Goal: Transaction & Acquisition: Purchase product/service

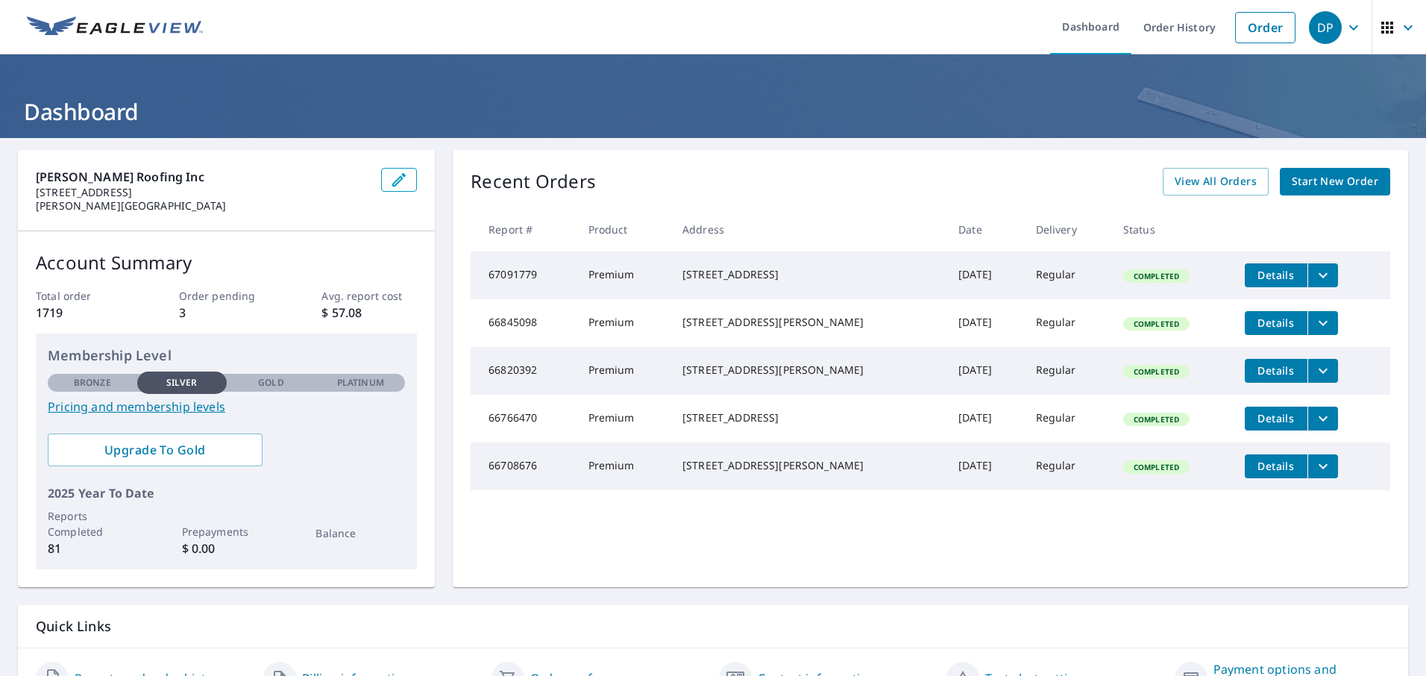
click at [1306, 180] on span "Start New Order" at bounding box center [1334, 181] width 86 height 19
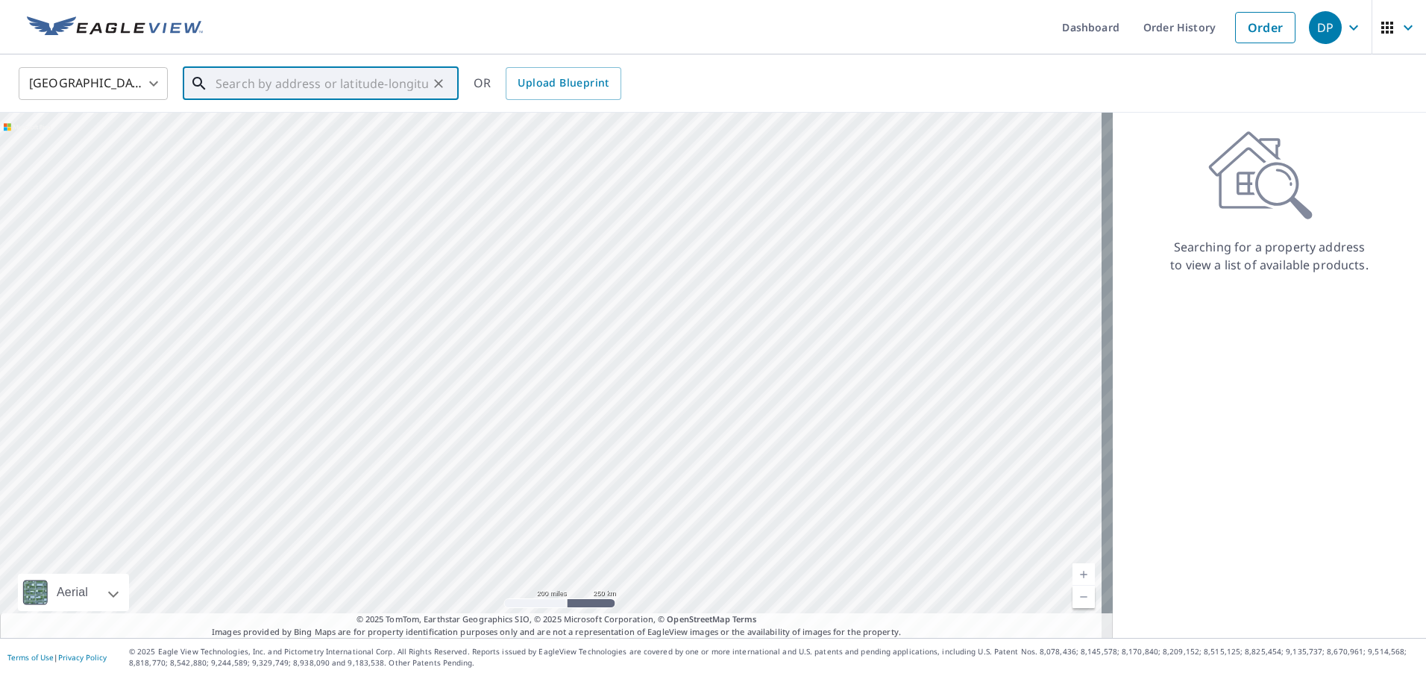
click at [221, 85] on input "text" at bounding box center [321, 84] width 213 height 42
click at [279, 128] on span "[STREET_ADDRESS]" at bounding box center [330, 127] width 234 height 18
type input "[STREET_ADDRESS]"
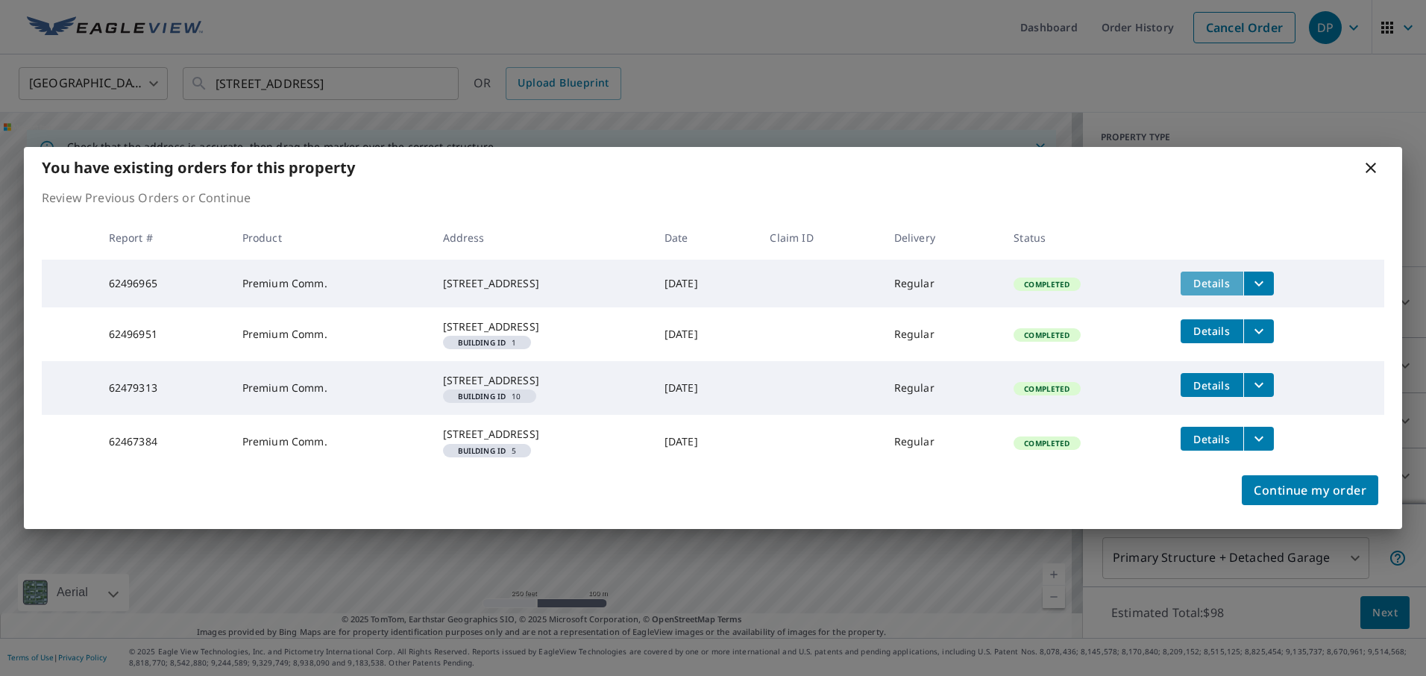
click at [1233, 276] on span "Details" at bounding box center [1211, 283] width 45 height 14
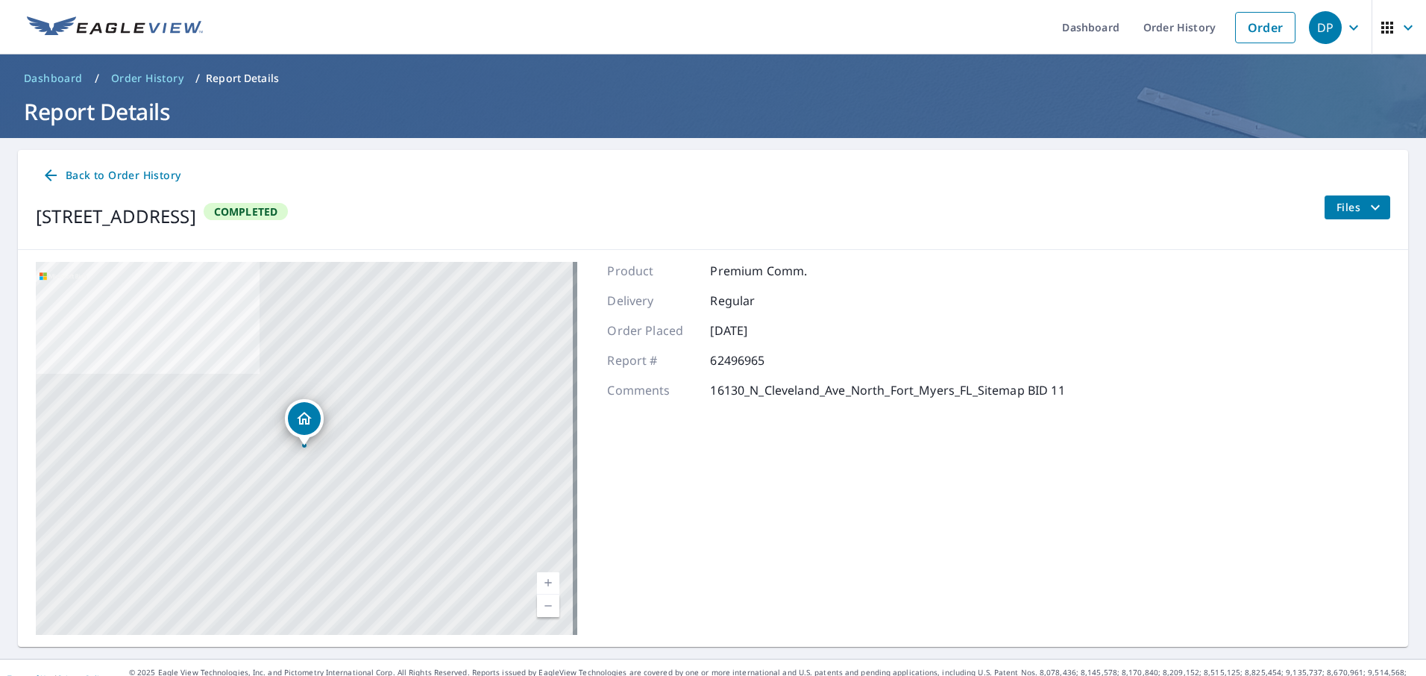
click at [1366, 202] on icon "filesDropdownBtn-62496965" at bounding box center [1375, 207] width 18 height 18
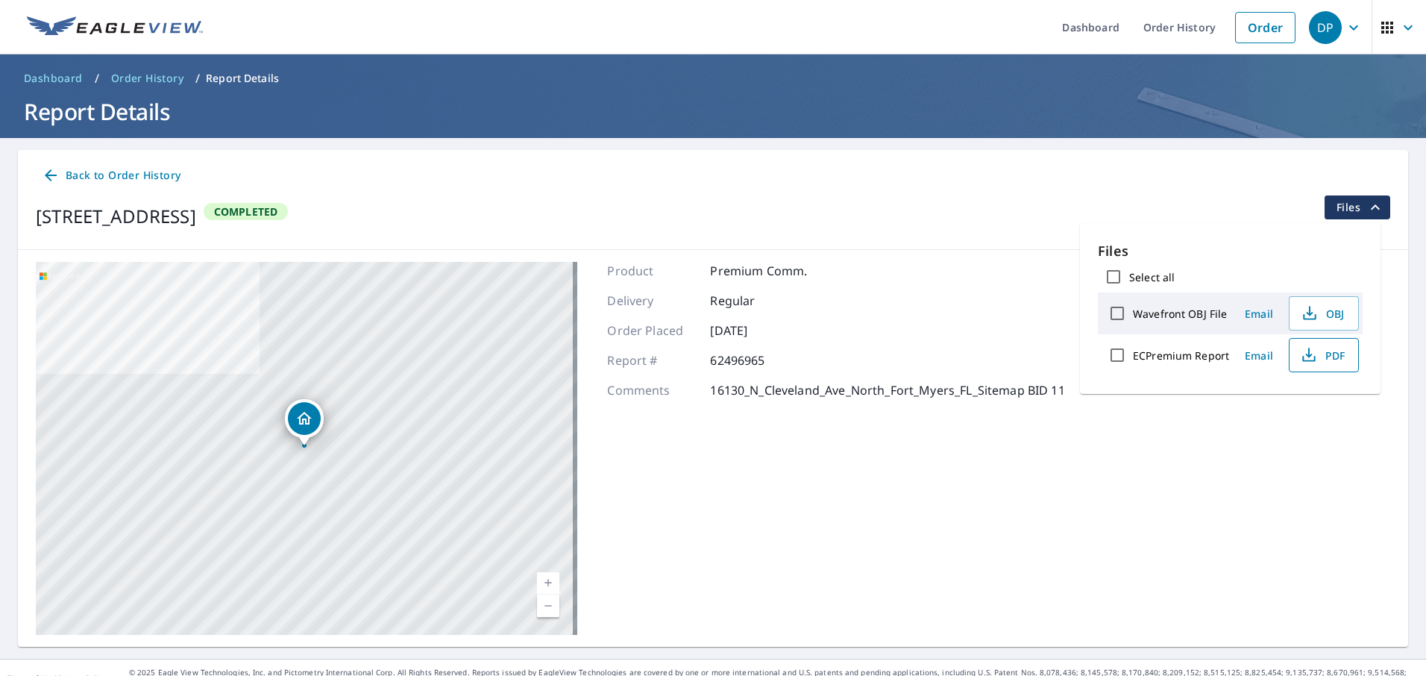
click at [1308, 355] on icon "button" at bounding box center [1309, 355] width 18 height 18
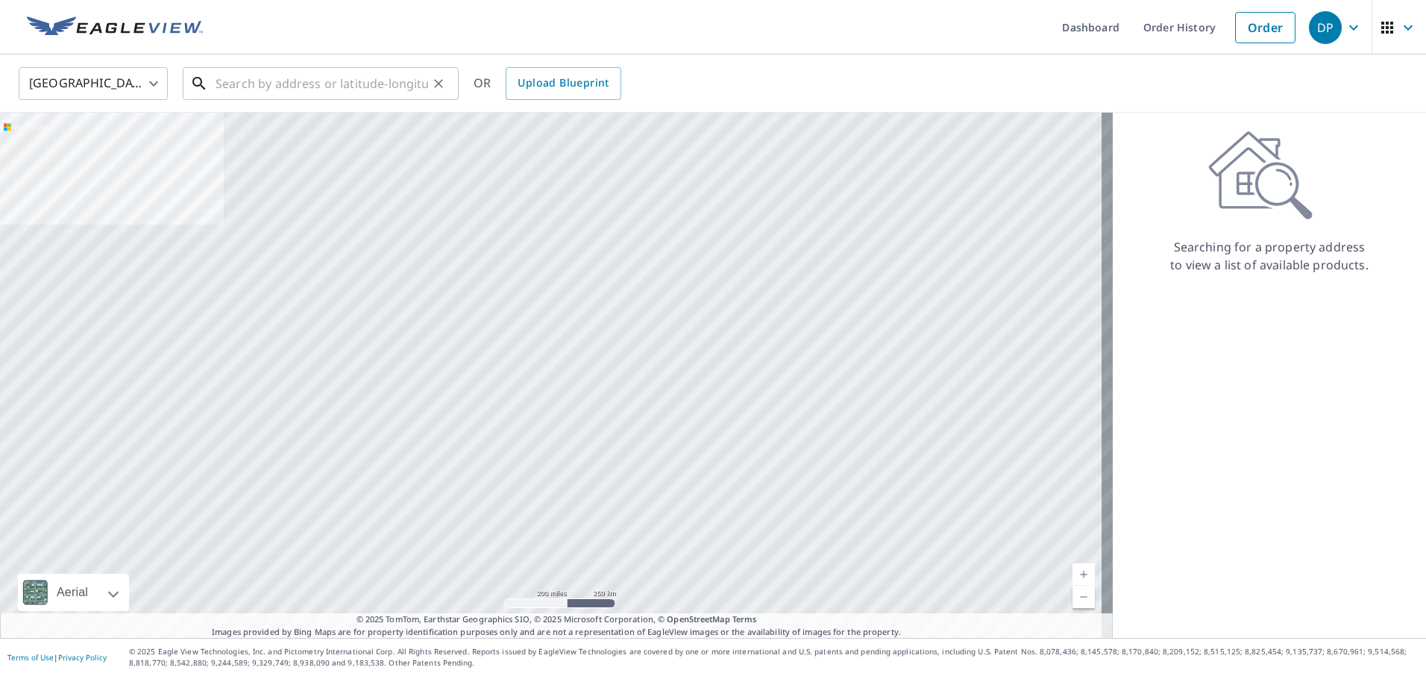
click at [227, 84] on input "text" at bounding box center [321, 84] width 213 height 42
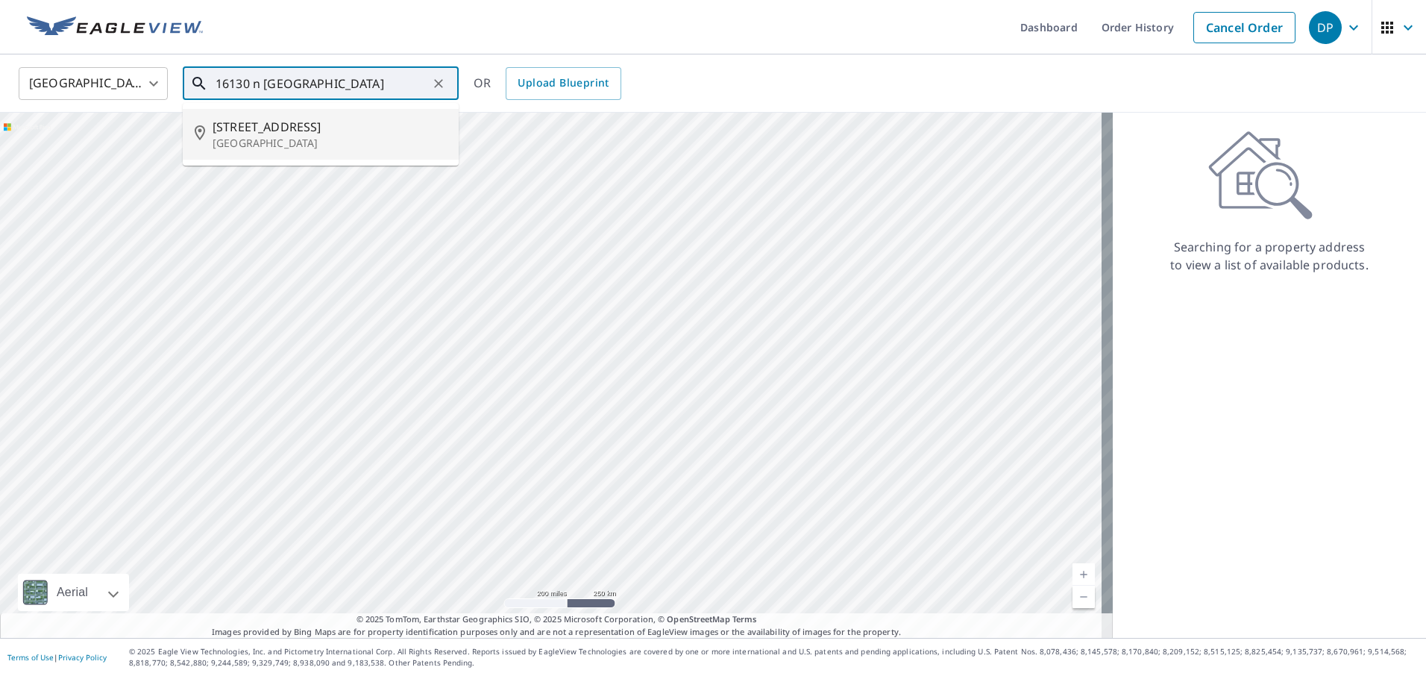
click at [286, 124] on span "[STREET_ADDRESS]" at bounding box center [330, 127] width 234 height 18
type input "[STREET_ADDRESS]"
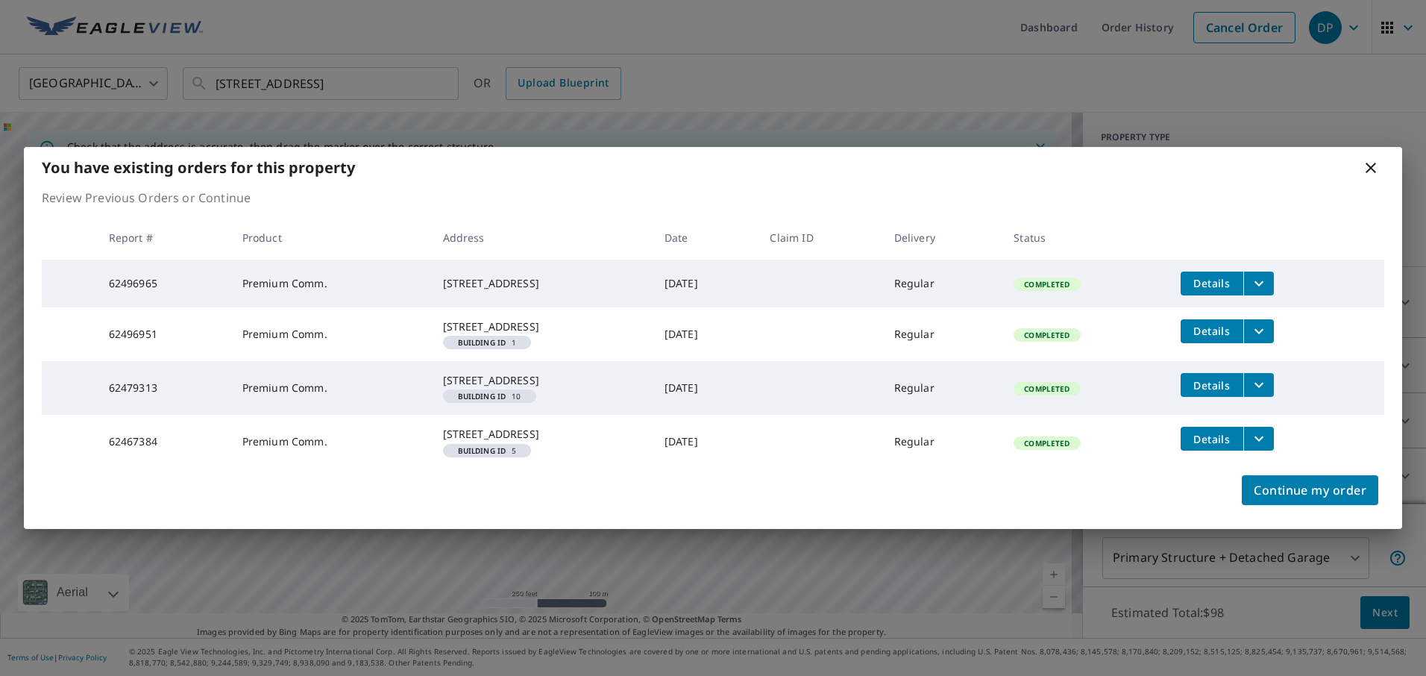
click at [1268, 322] on icon "filesDropdownBtn-62496951" at bounding box center [1259, 331] width 18 height 18
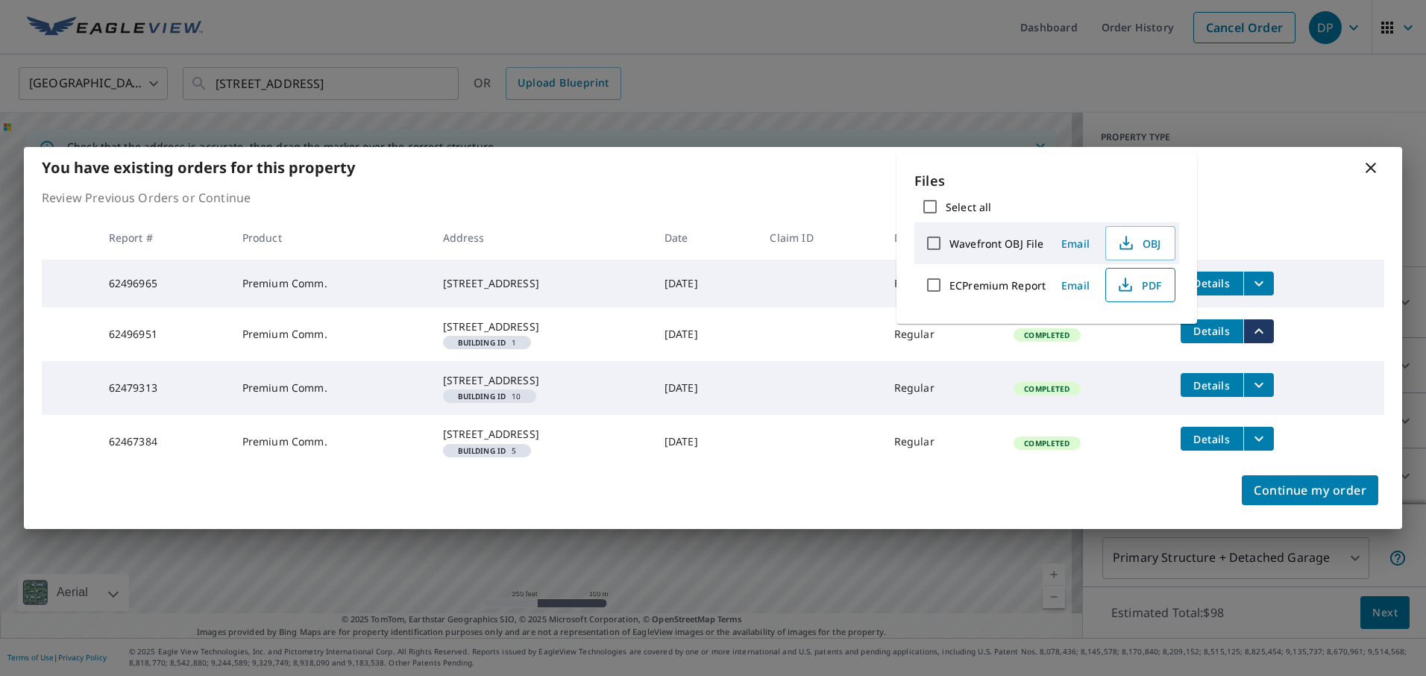
click at [1148, 285] on span "PDF" at bounding box center [1139, 285] width 48 height 18
click at [1263, 383] on icon "filesDropdownBtn-62479313" at bounding box center [1258, 385] width 9 height 5
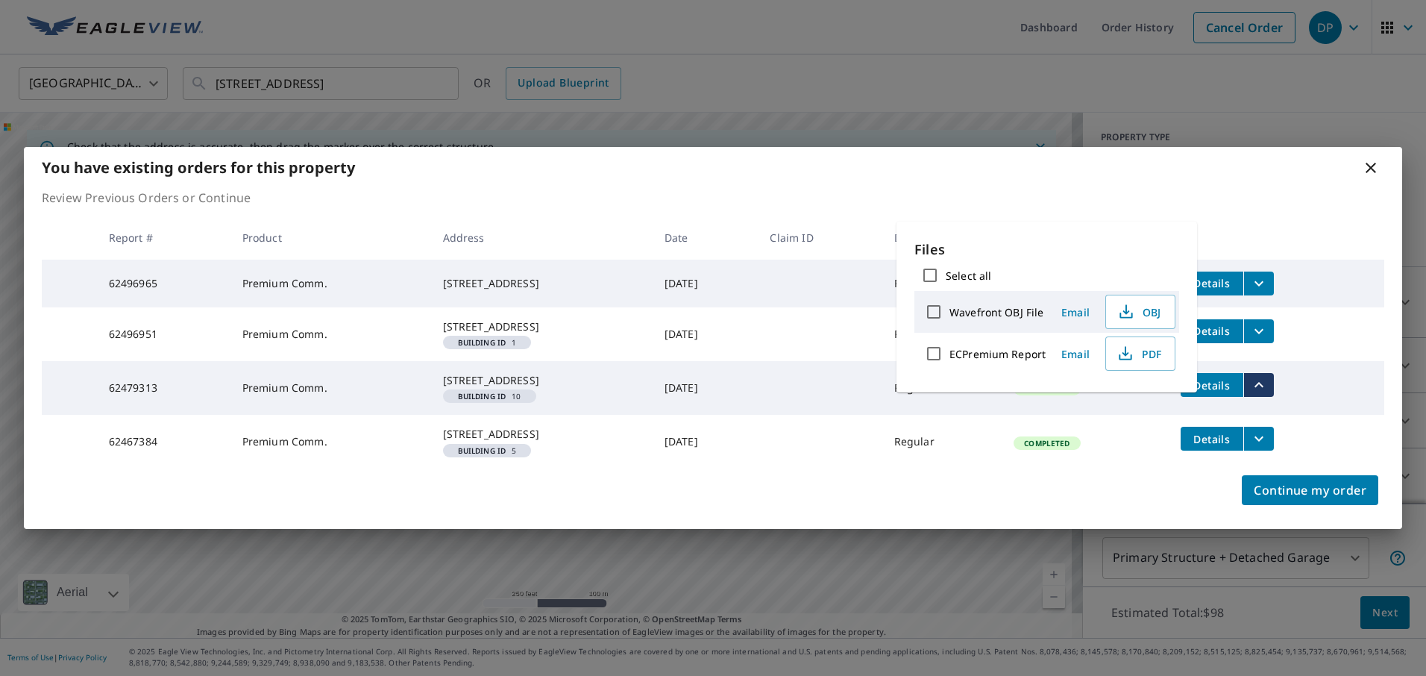
click at [1136, 468] on td "Completed" at bounding box center [1084, 442] width 167 height 54
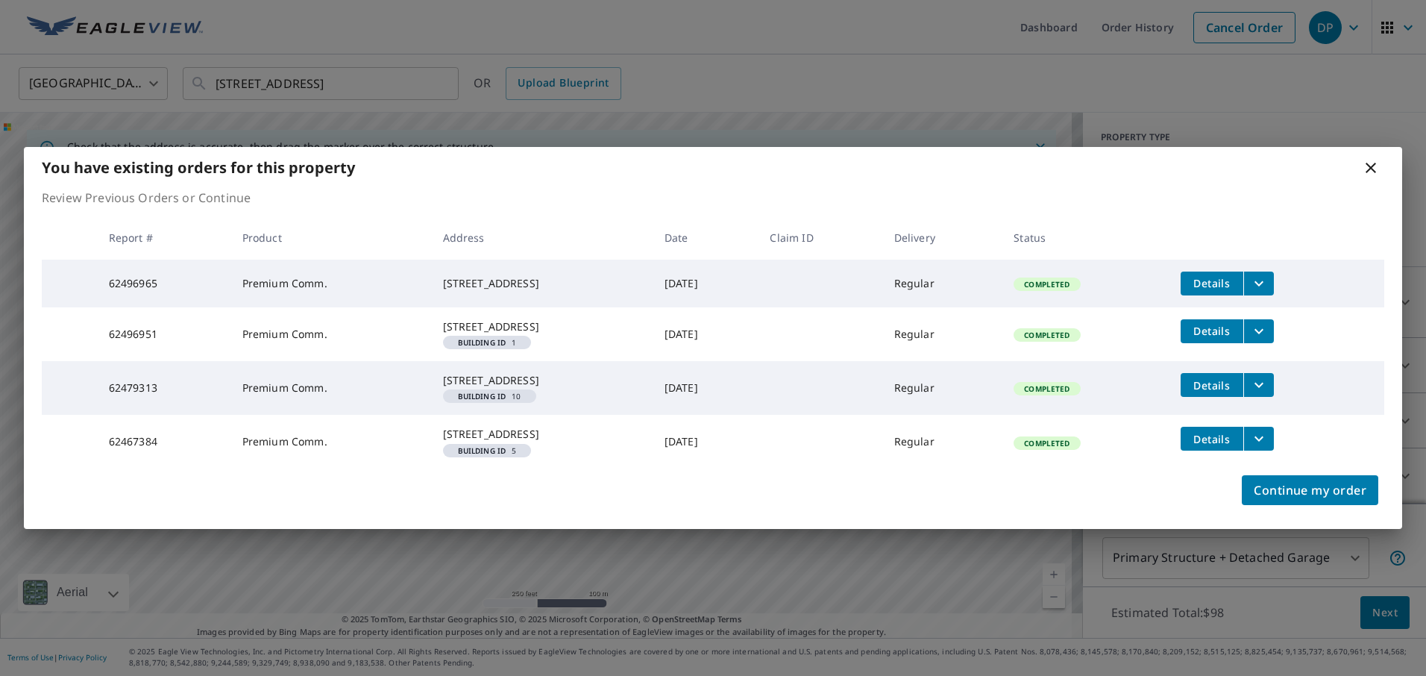
click at [1234, 446] on span "Details" at bounding box center [1211, 439] width 45 height 14
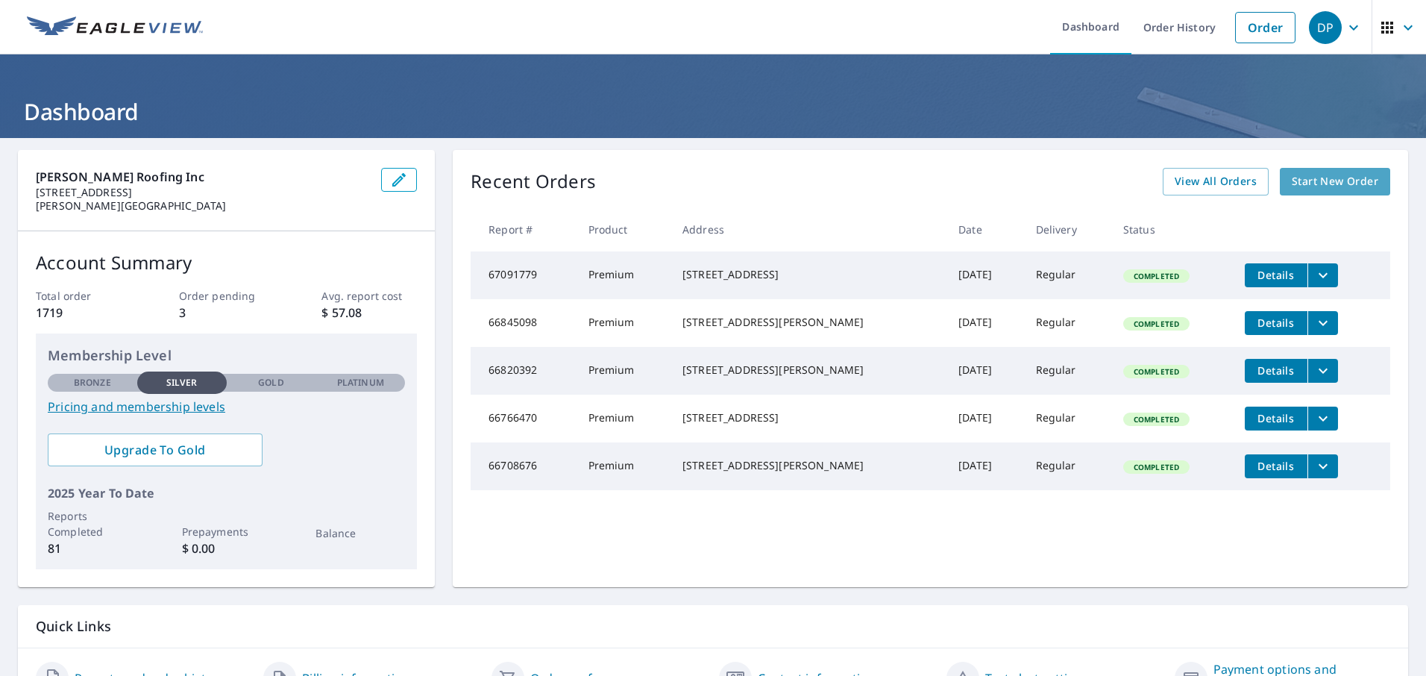
click at [1318, 182] on span "Start New Order" at bounding box center [1334, 181] width 86 height 19
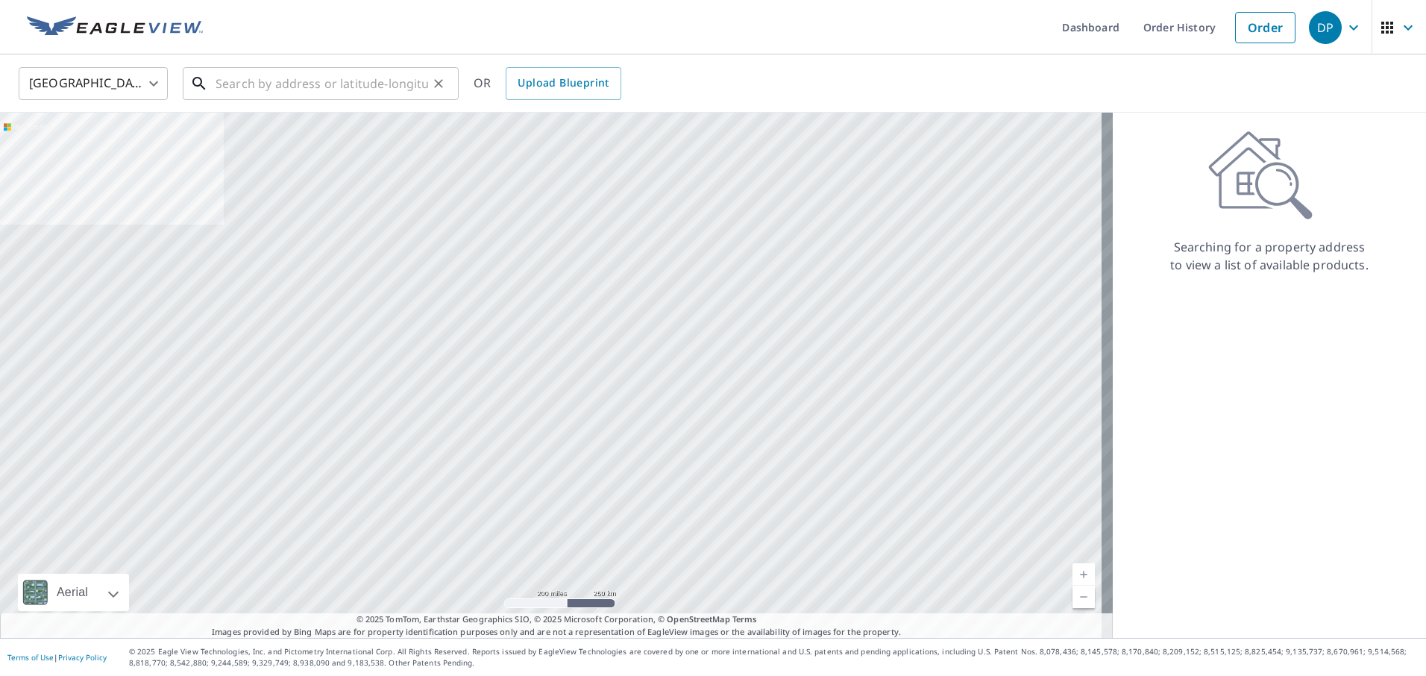
click at [222, 78] on input "text" at bounding box center [321, 84] width 213 height 42
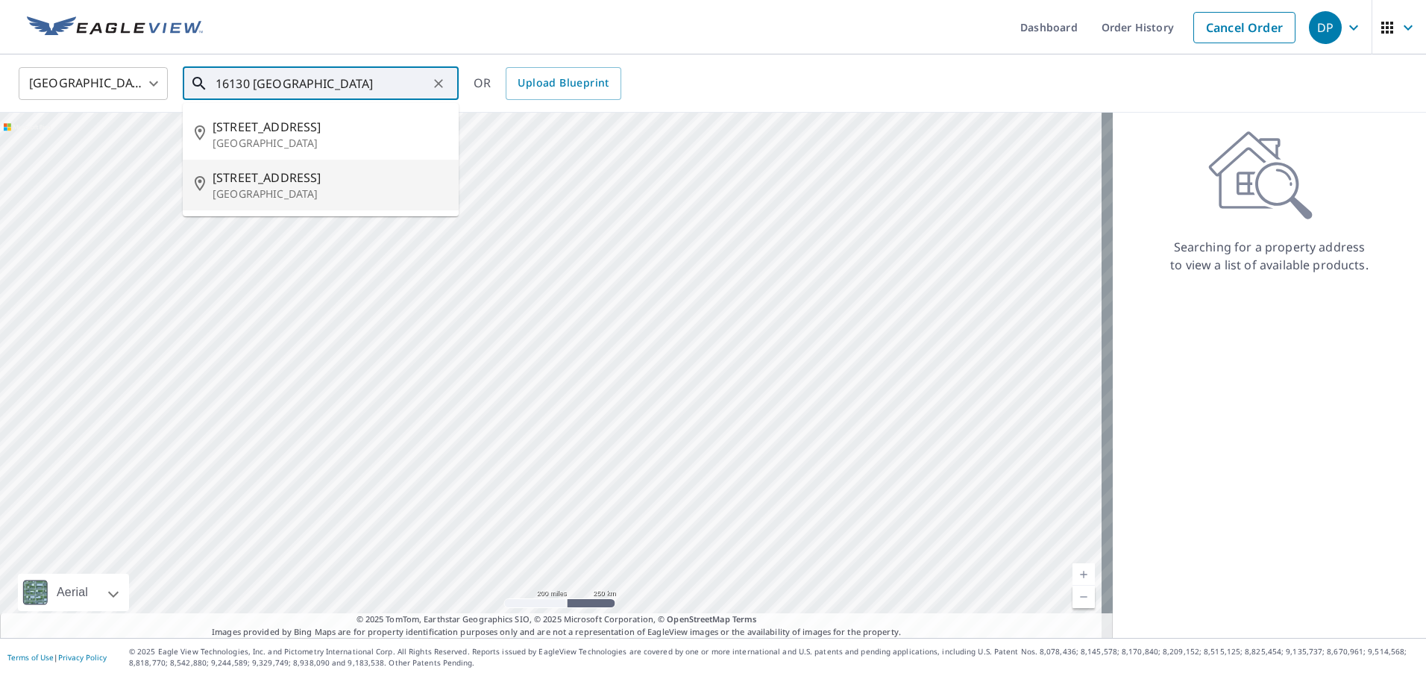
click at [289, 187] on p "[GEOGRAPHIC_DATA]" at bounding box center [330, 193] width 234 height 15
type input "[STREET_ADDRESS]"
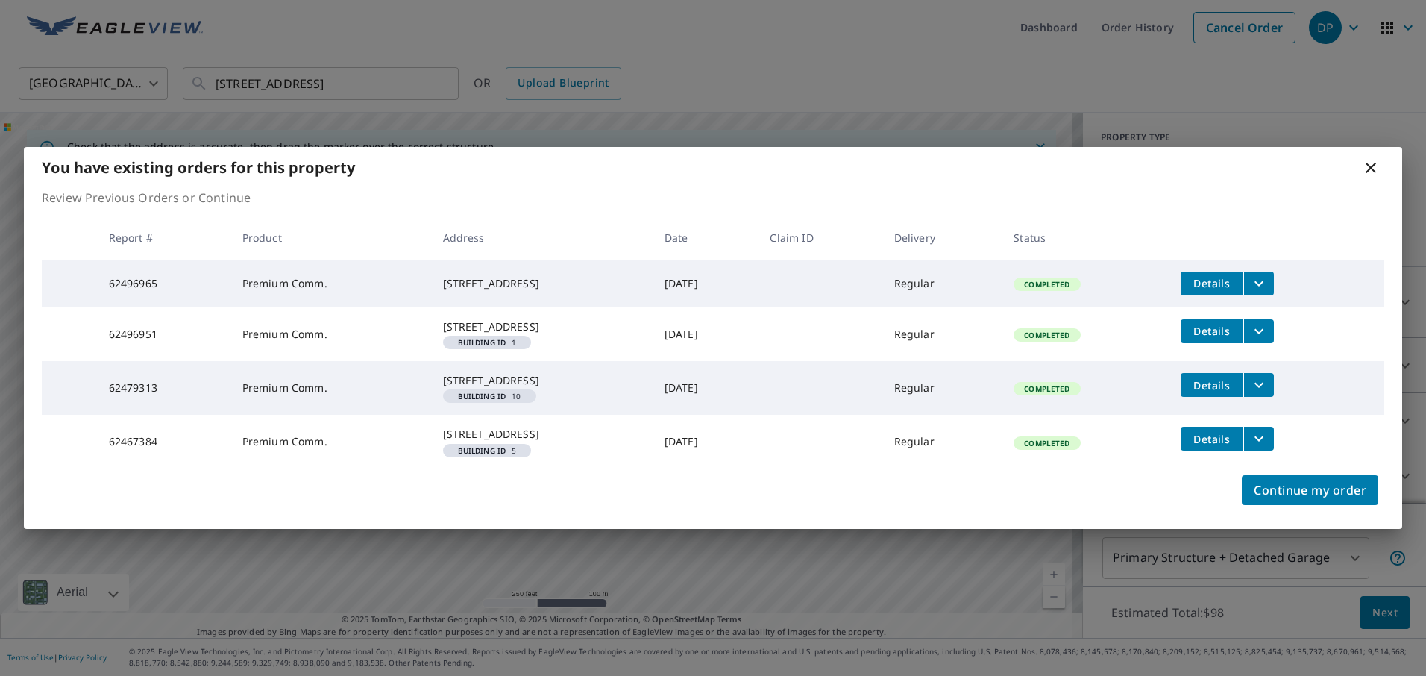
click at [1234, 446] on span "Details" at bounding box center [1211, 439] width 45 height 14
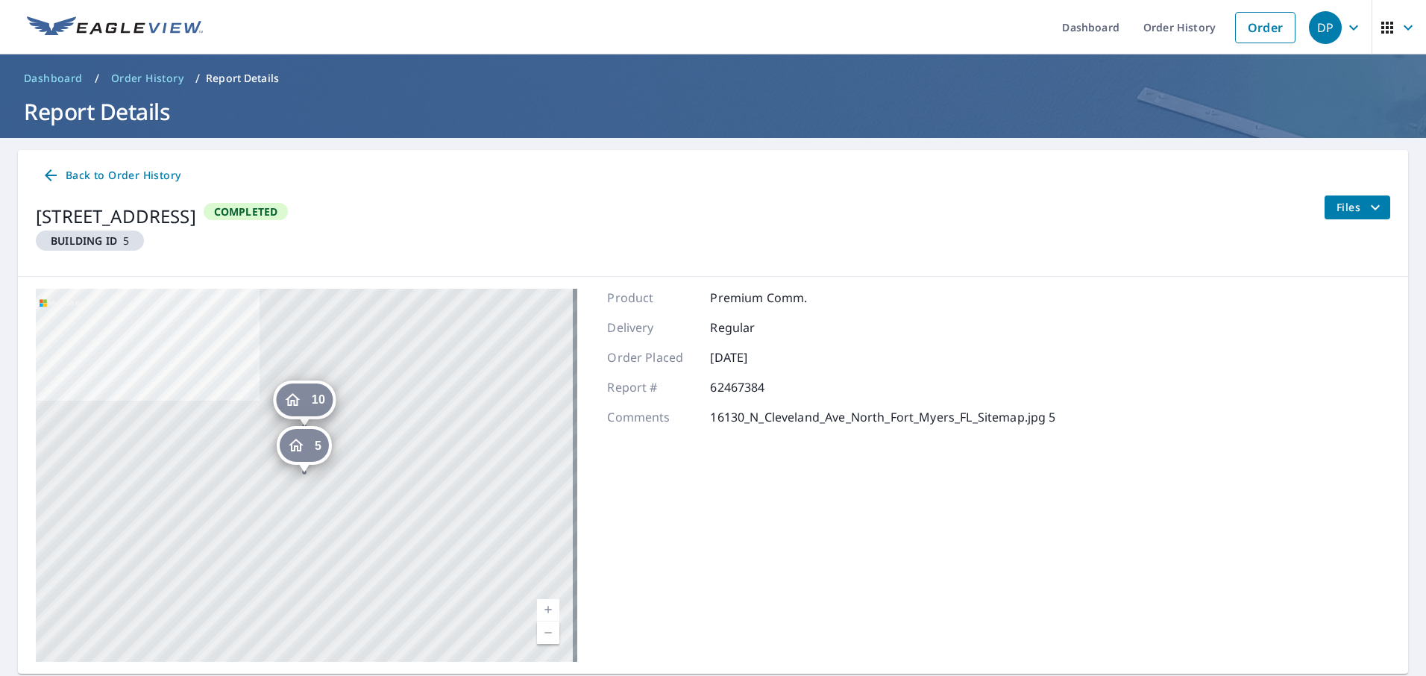
click at [1370, 206] on icon "filesDropdownBtn-62467384" at bounding box center [1374, 206] width 9 height 5
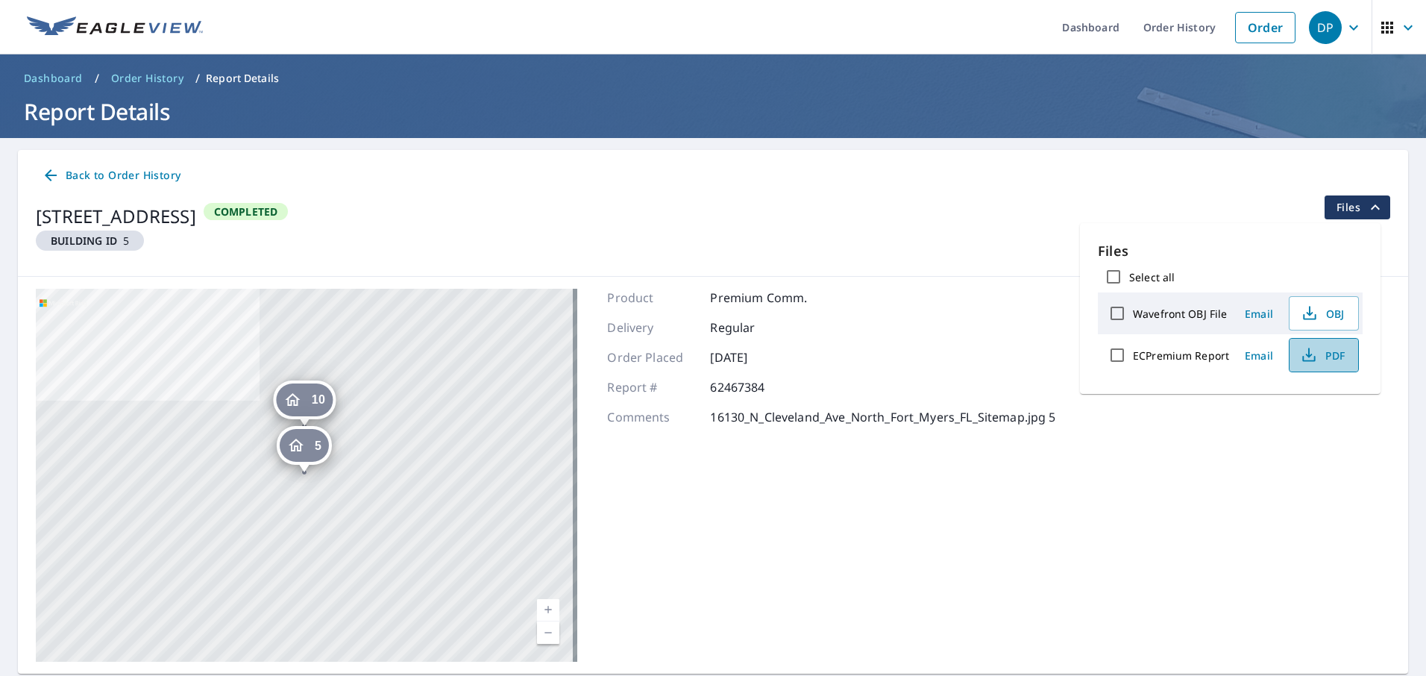
click at [1312, 353] on icon "button" at bounding box center [1309, 355] width 18 height 18
click at [1366, 207] on icon "filesDropdownBtn-62467384" at bounding box center [1375, 207] width 18 height 18
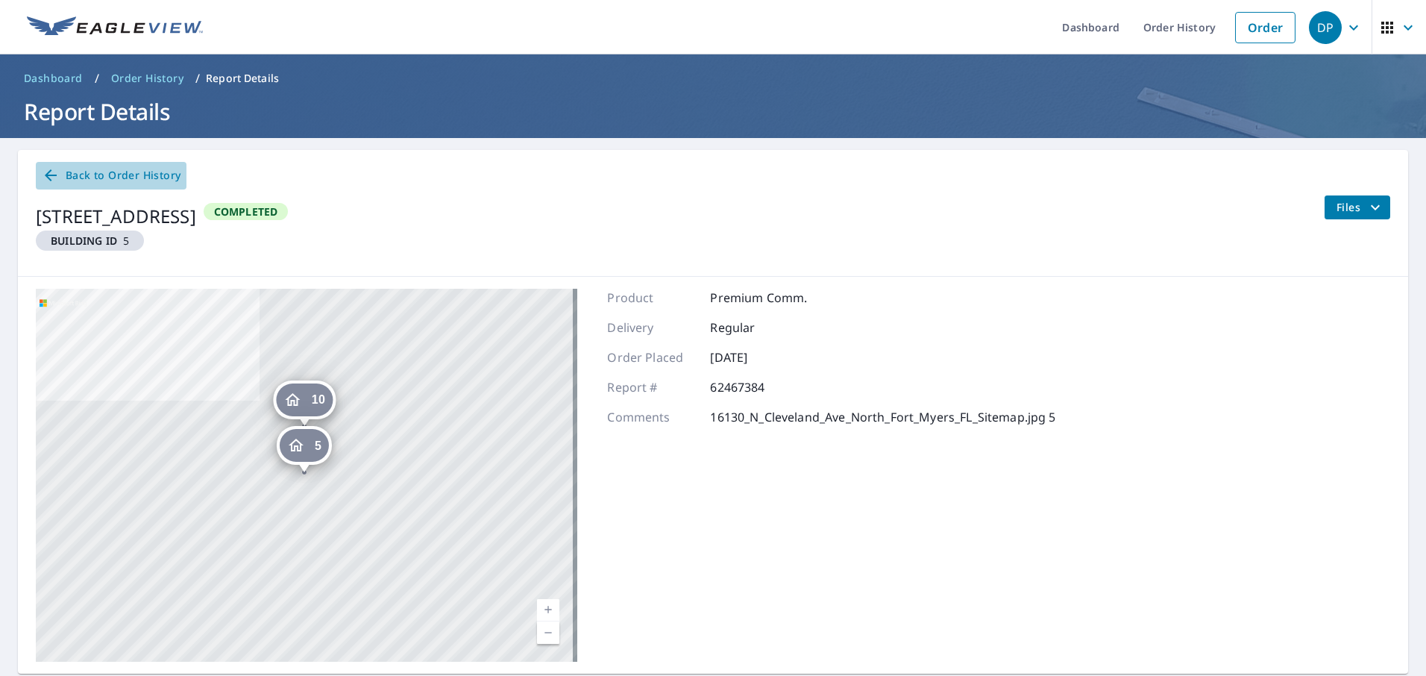
click at [87, 173] on span "Back to Order History" at bounding box center [111, 175] width 139 height 19
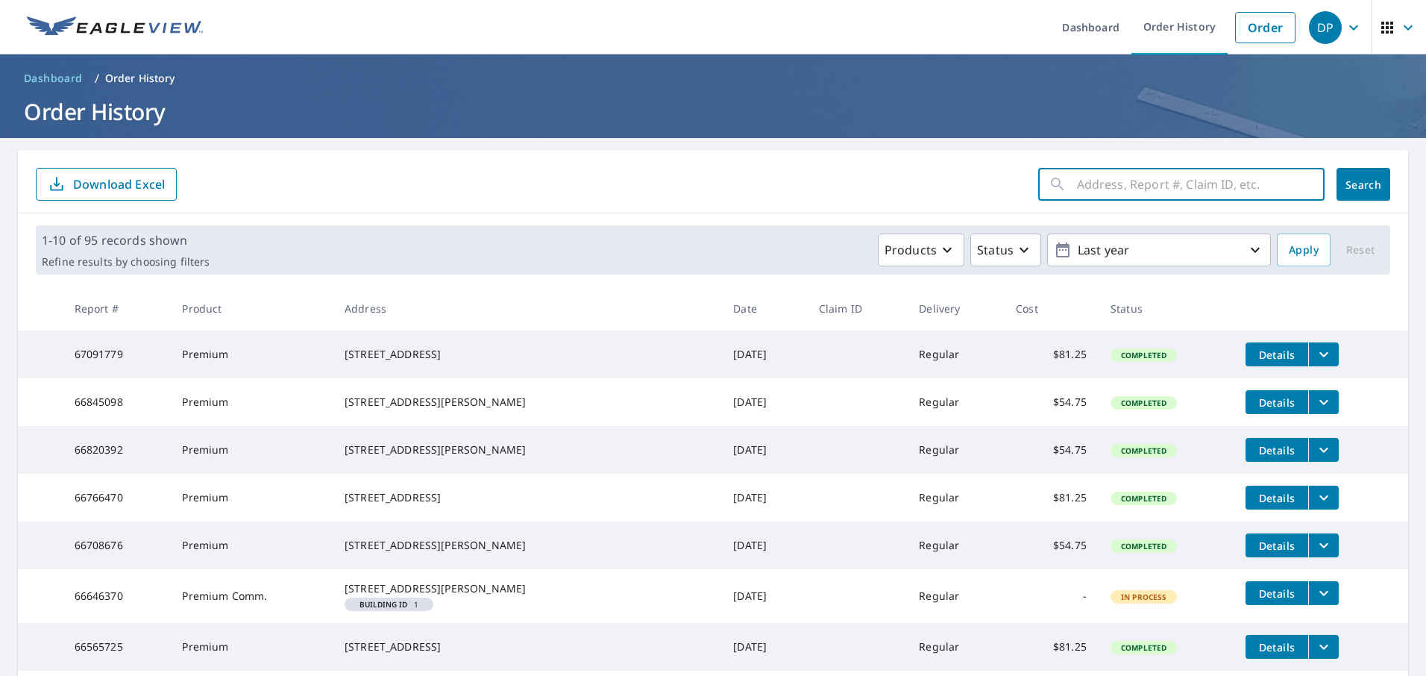
click at [1093, 186] on input "text" at bounding box center [1201, 184] width 248 height 42
type input "16130 n cleveland a"
click at [1296, 180] on icon "button" at bounding box center [1305, 184] width 18 height 18
click at [1109, 183] on input "text" at bounding box center [1201, 184] width 248 height 42
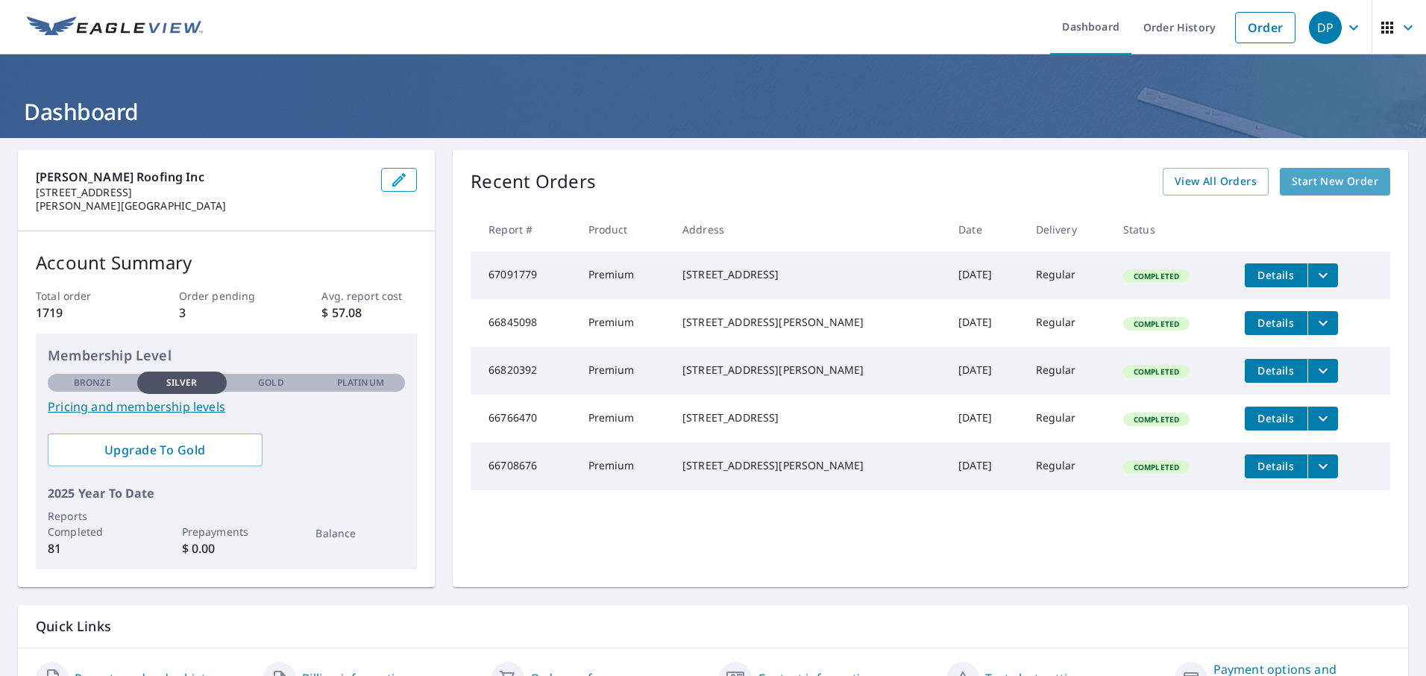
click at [1321, 179] on span "Start New Order" at bounding box center [1334, 181] width 86 height 19
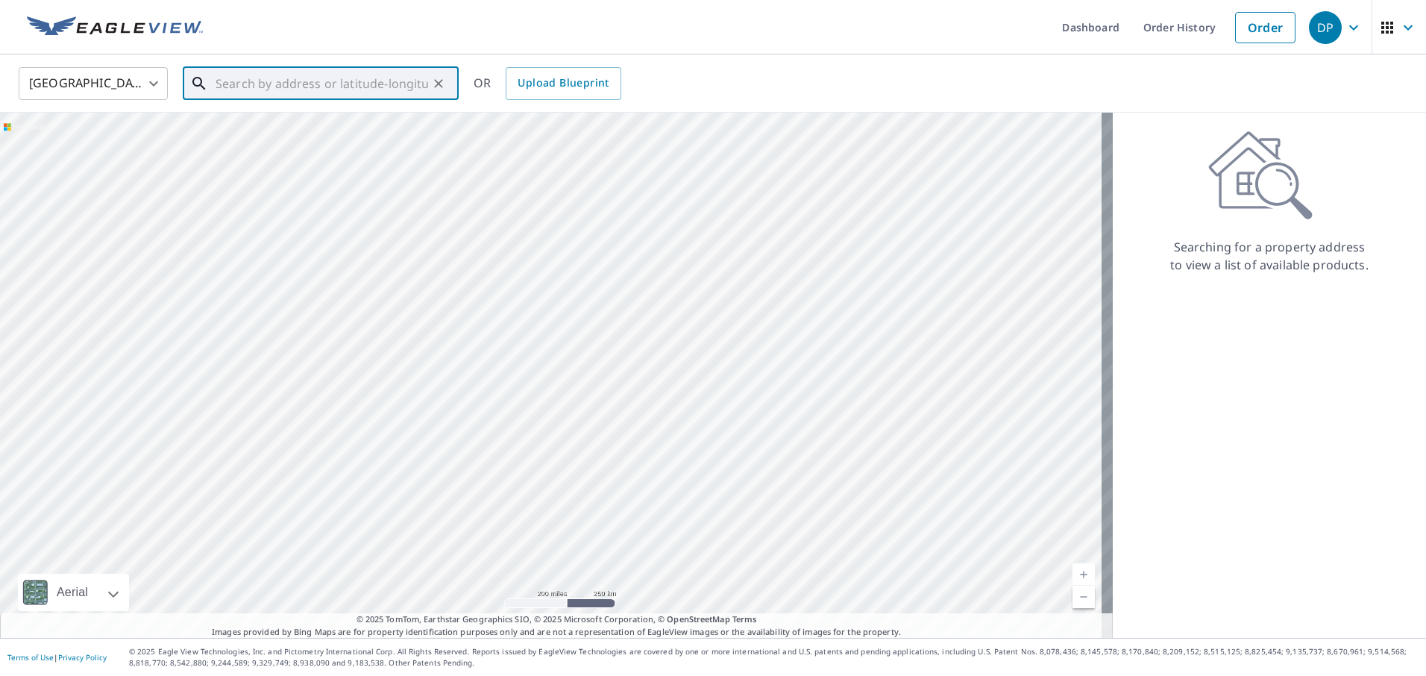
click at [264, 84] on input "text" at bounding box center [321, 84] width 213 height 42
click at [307, 133] on span "[STREET_ADDRESS]" at bounding box center [330, 127] width 234 height 18
type input "[STREET_ADDRESS]"
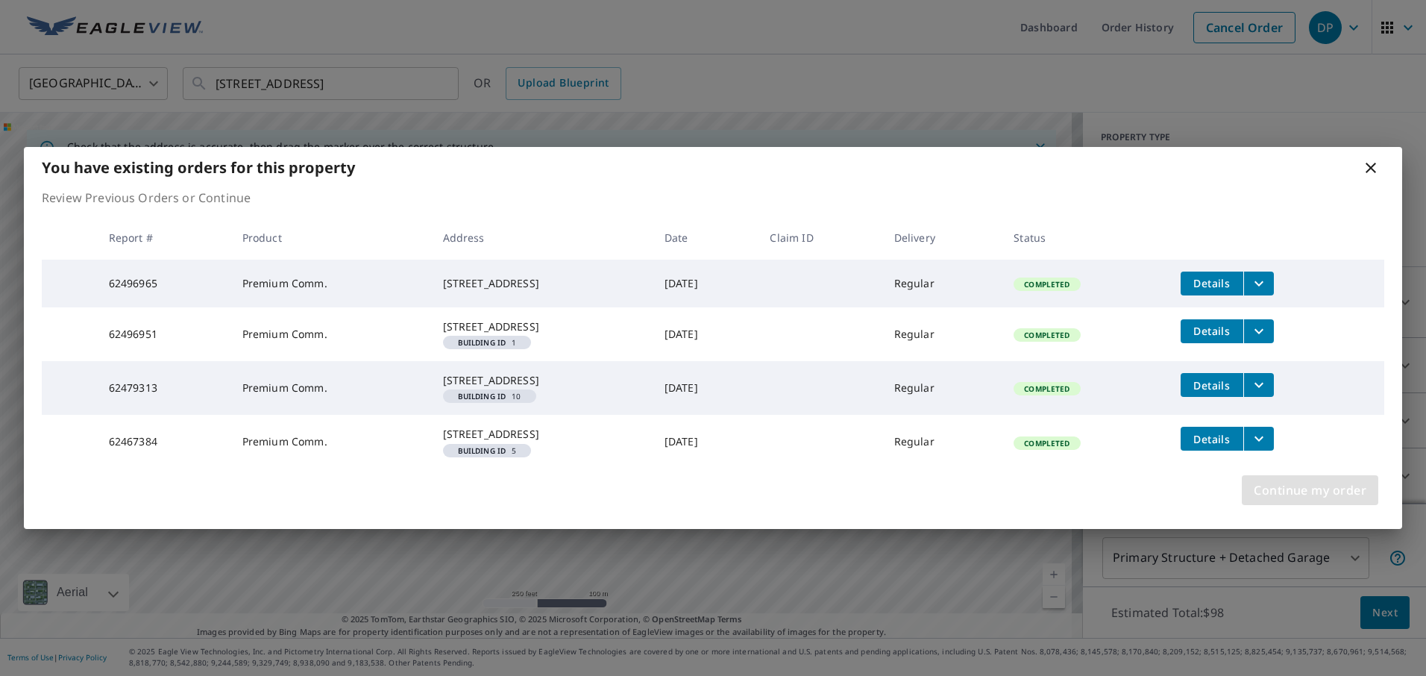
click at [1304, 500] on span "Continue my order" at bounding box center [1309, 489] width 113 height 21
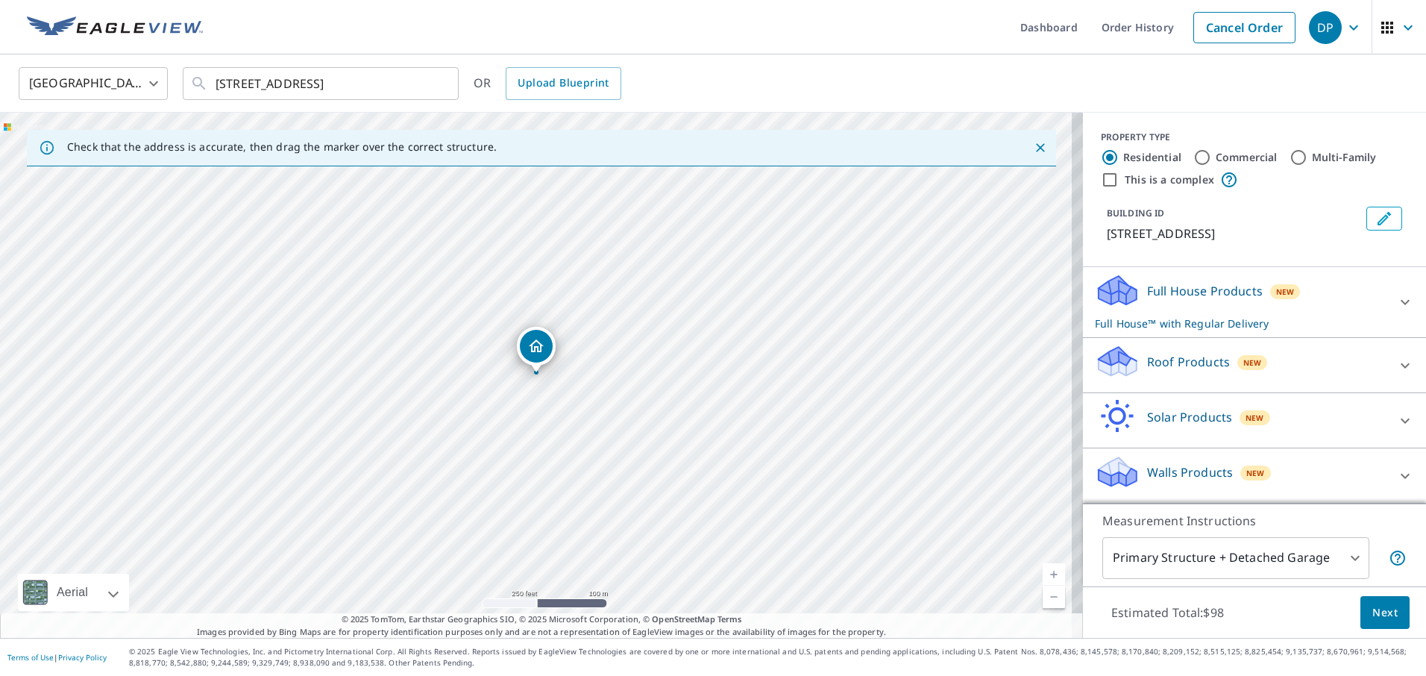
click at [1193, 154] on input "Commercial" at bounding box center [1202, 157] width 18 height 18
radio input "true"
type input "4"
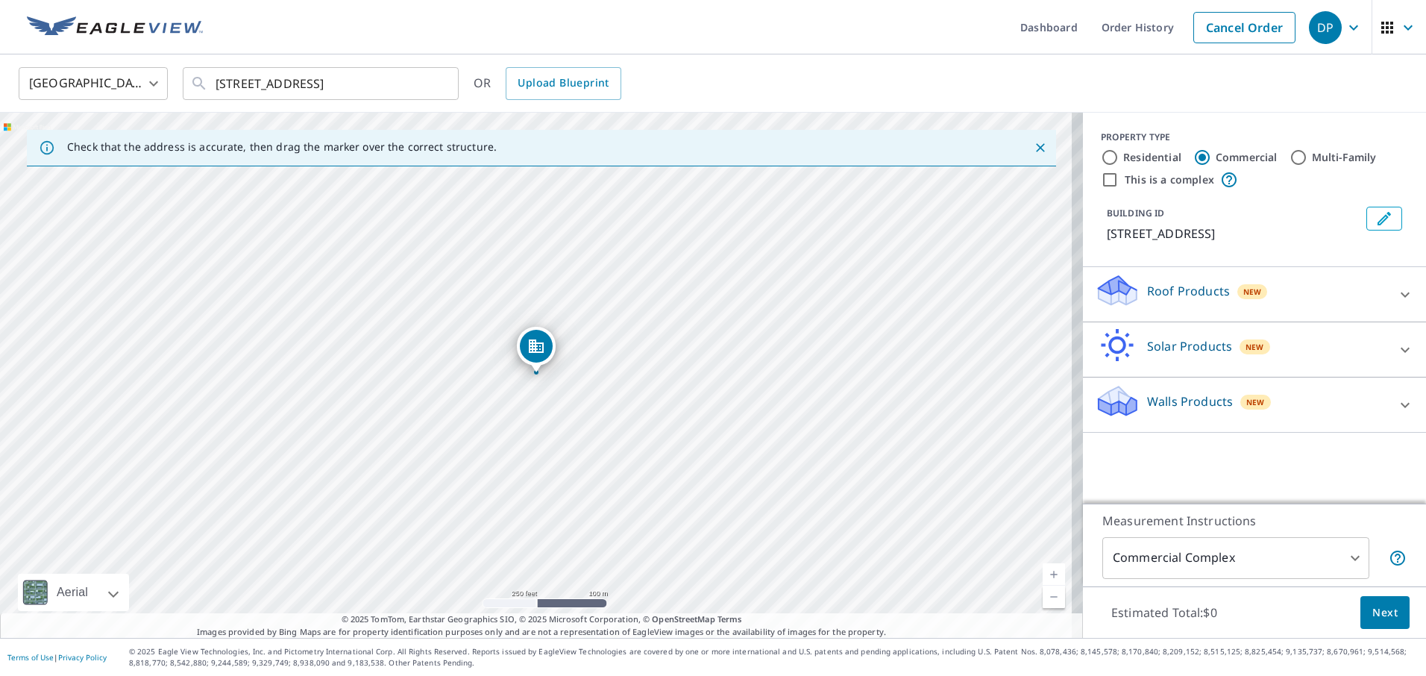
click at [1176, 300] on p "Roof Products" at bounding box center [1188, 291] width 83 height 18
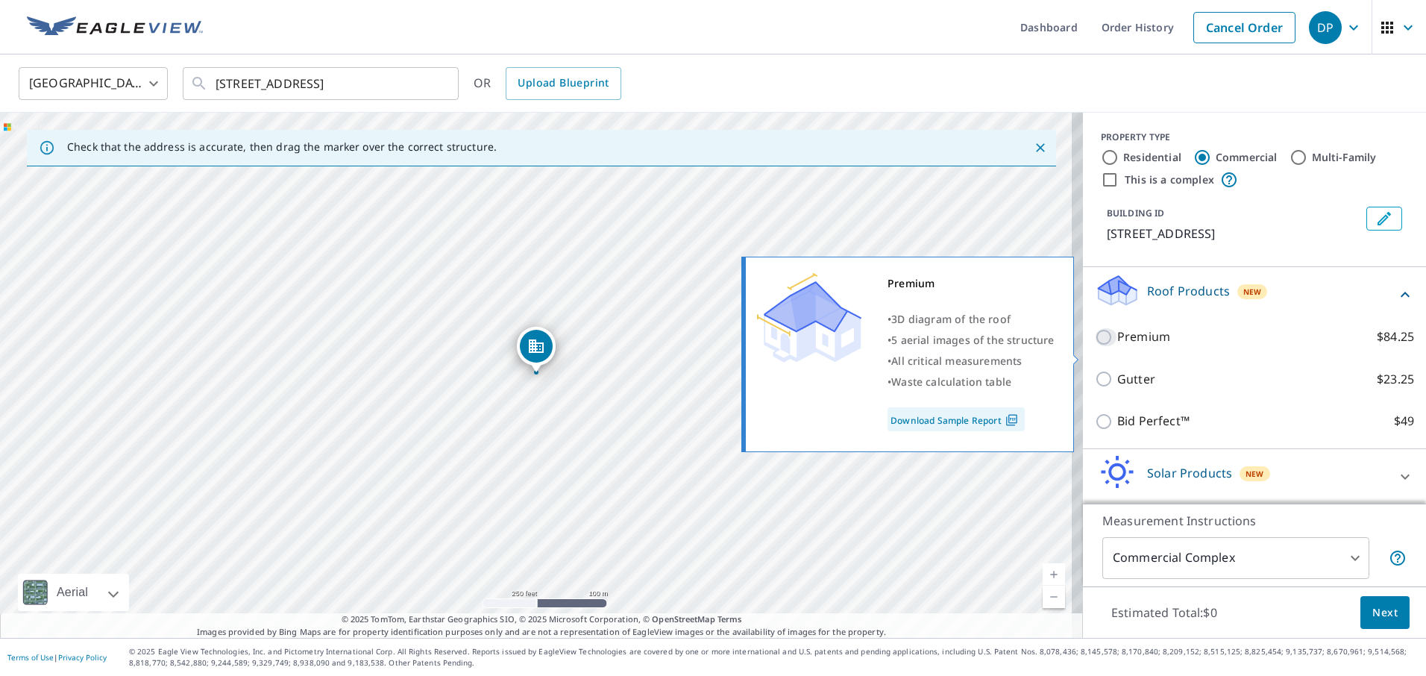
click at [1095, 346] on input "Premium $84.25" at bounding box center [1106, 337] width 22 height 18
checkbox input "true"
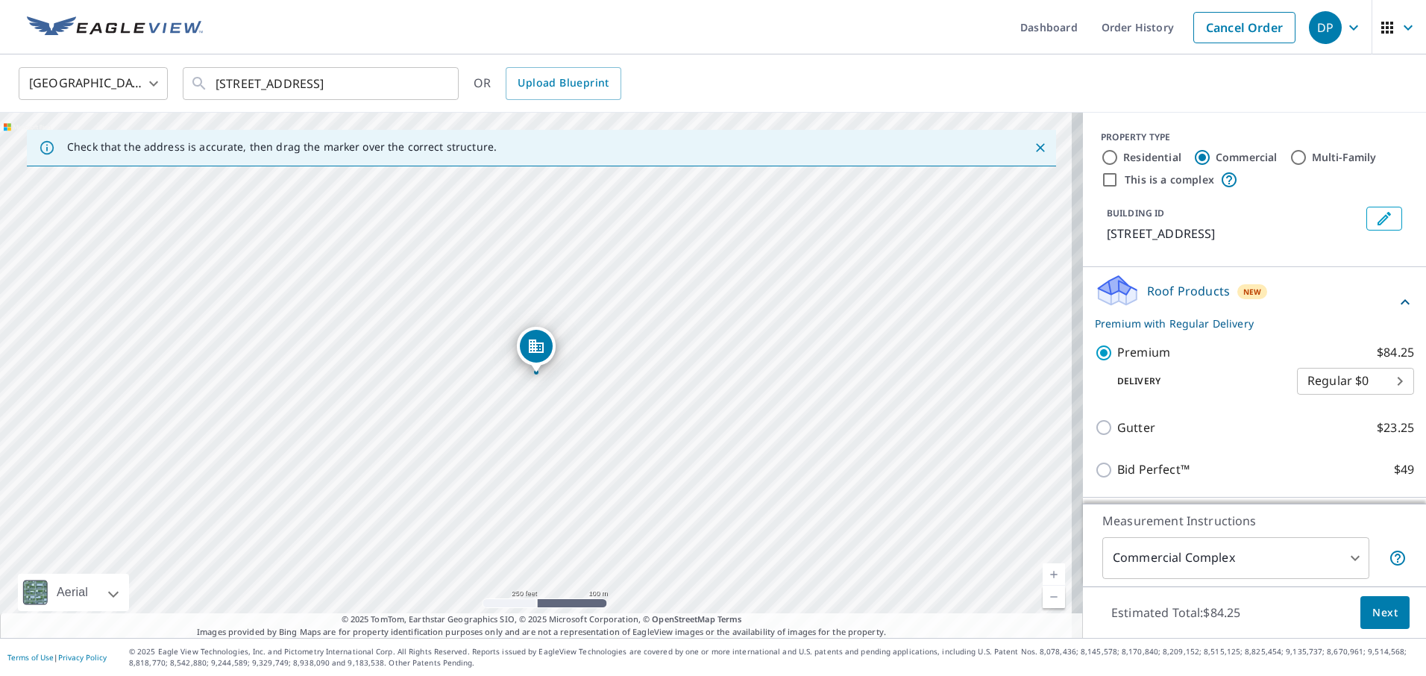
click at [1343, 554] on body "DP DP Dashboard Order History Cancel Order DP United States US ​ 16130 N Clevel…" at bounding box center [713, 338] width 1426 height 676
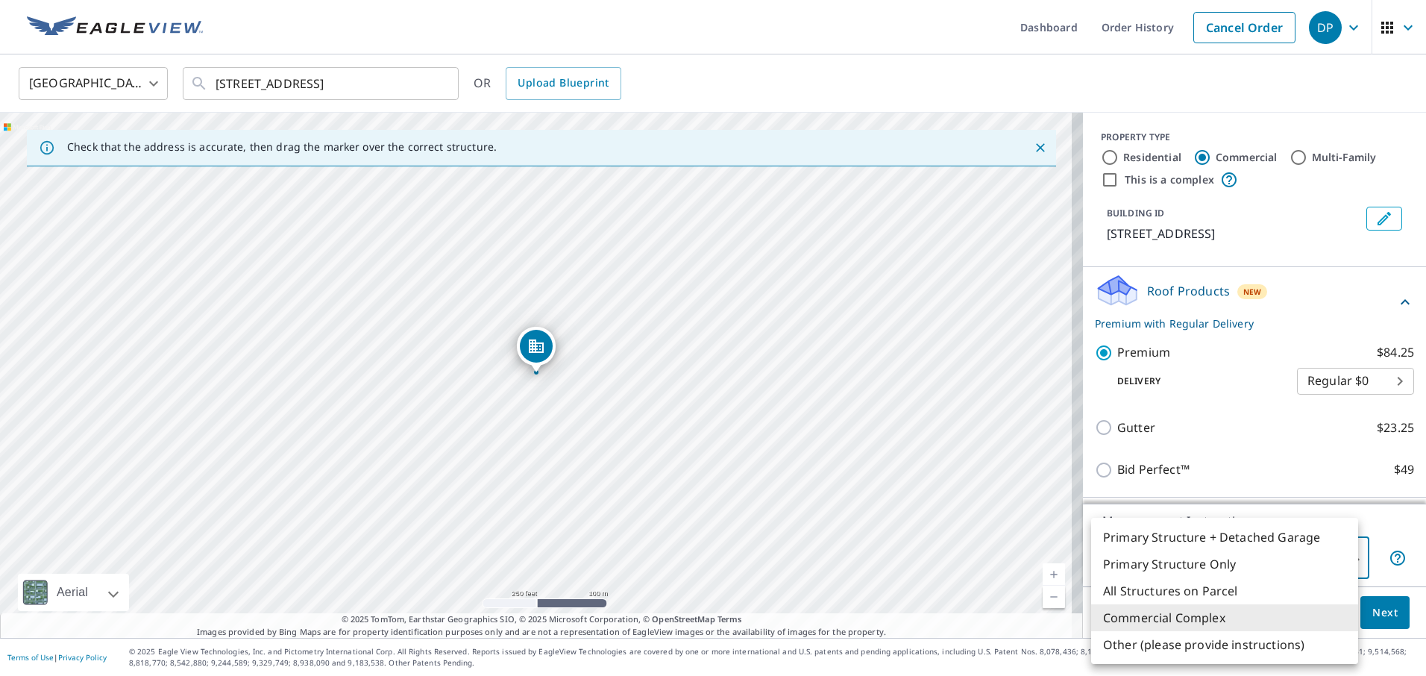
click at [1388, 523] on div at bounding box center [713, 338] width 1426 height 676
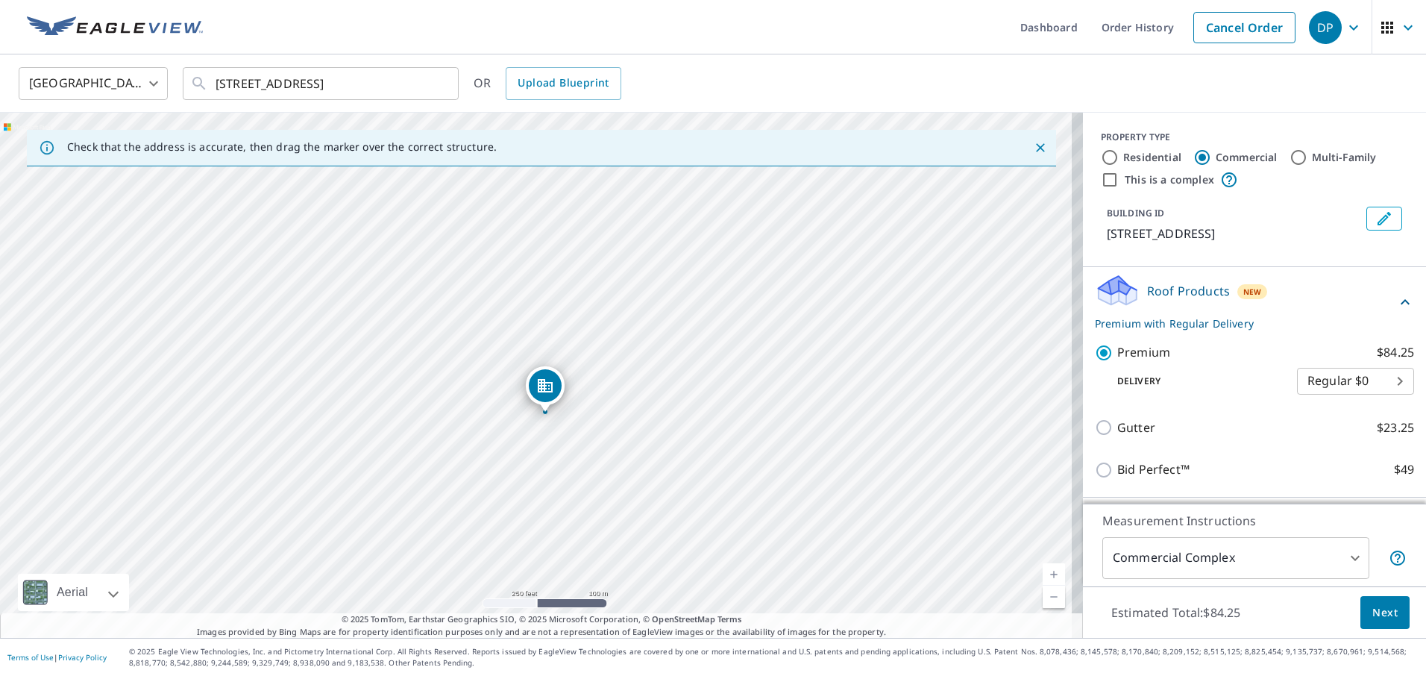
drag, startPoint x: 533, startPoint y: 359, endPoint x: 542, endPoint y: 398, distance: 40.5
click at [1372, 610] on span "Next" at bounding box center [1384, 612] width 25 height 19
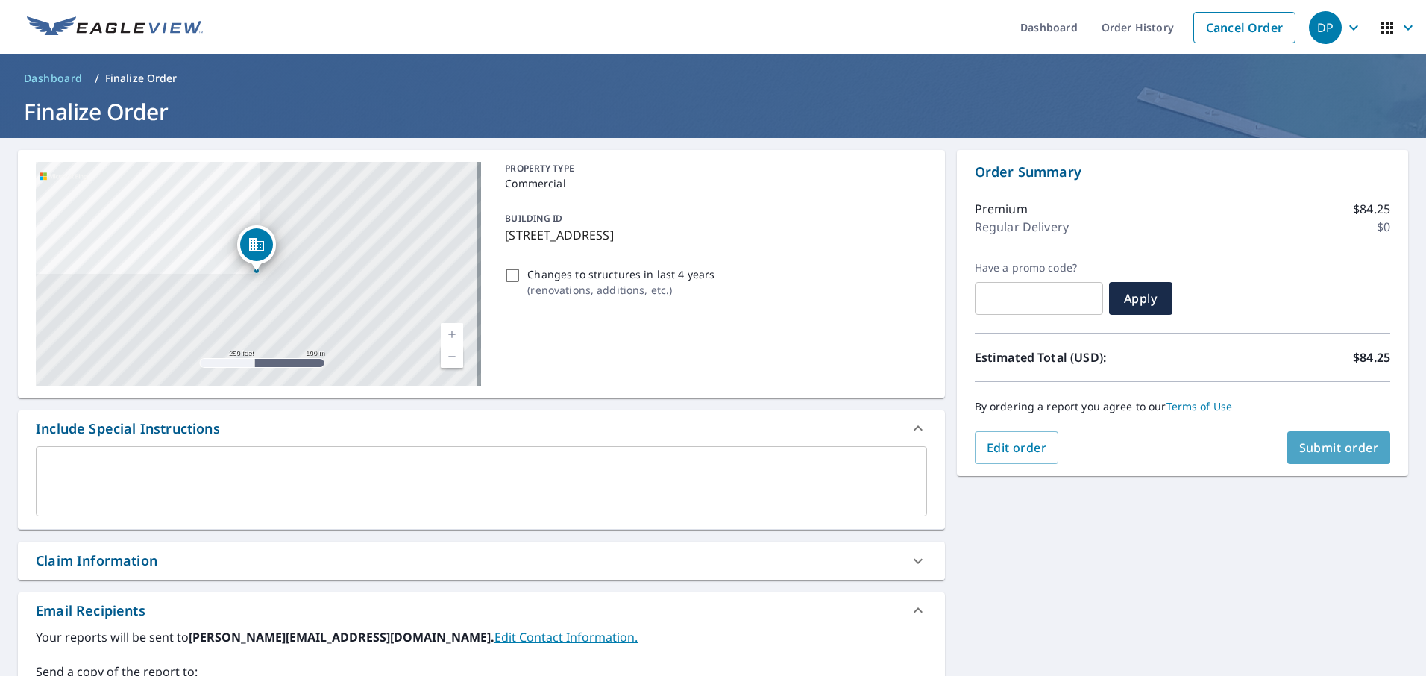
click at [1321, 443] on span "Submit order" at bounding box center [1339, 447] width 80 height 16
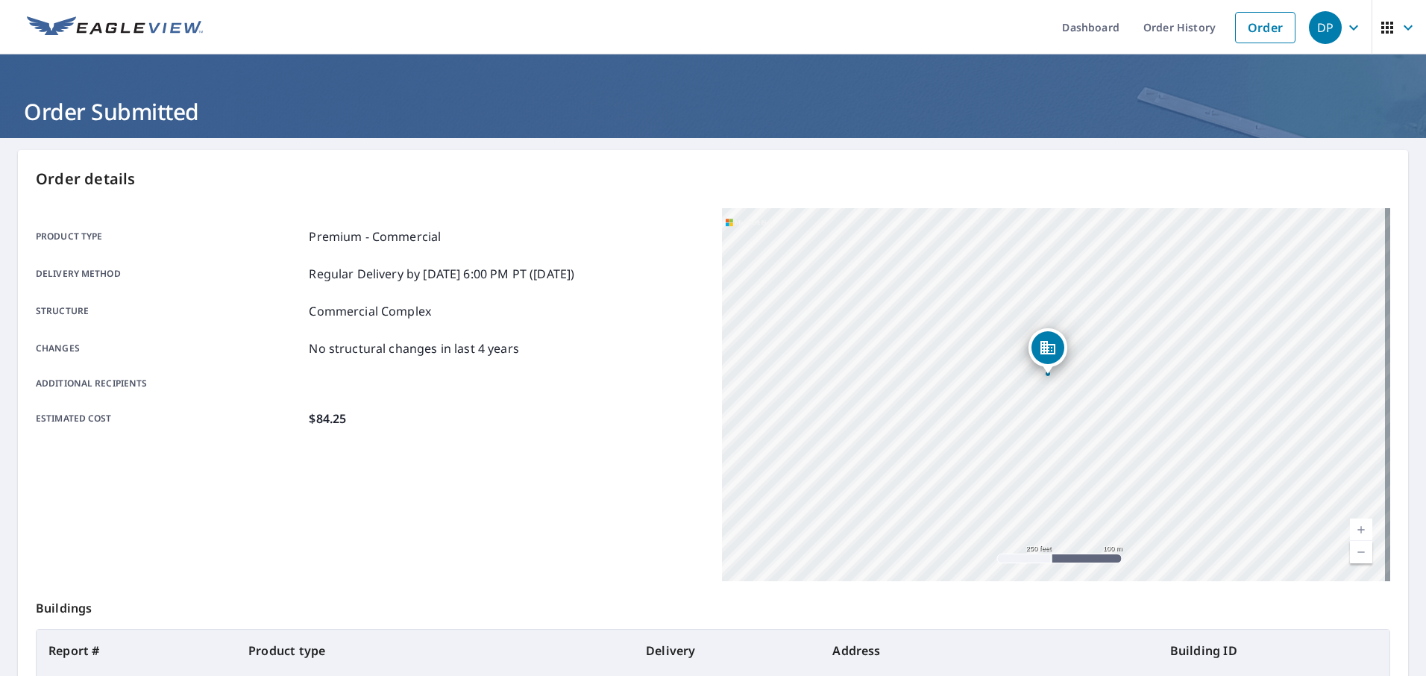
drag, startPoint x: 1042, startPoint y: 376, endPoint x: 1036, endPoint y: 358, distance: 18.9
click at [1036, 358] on div "Dropped pin, building 1, Commercial property, 17130 N Tamiami Trl North Fort My…" at bounding box center [1047, 347] width 33 height 33
click at [1353, 527] on link "Current Level 17, Zoom In" at bounding box center [1361, 529] width 22 height 22
click at [1083, 462] on div "17130 N Tamiami Trl North Fort Myers, FL 33903" at bounding box center [1056, 394] width 668 height 373
click at [1168, 26] on link "Order History" at bounding box center [1179, 27] width 96 height 54
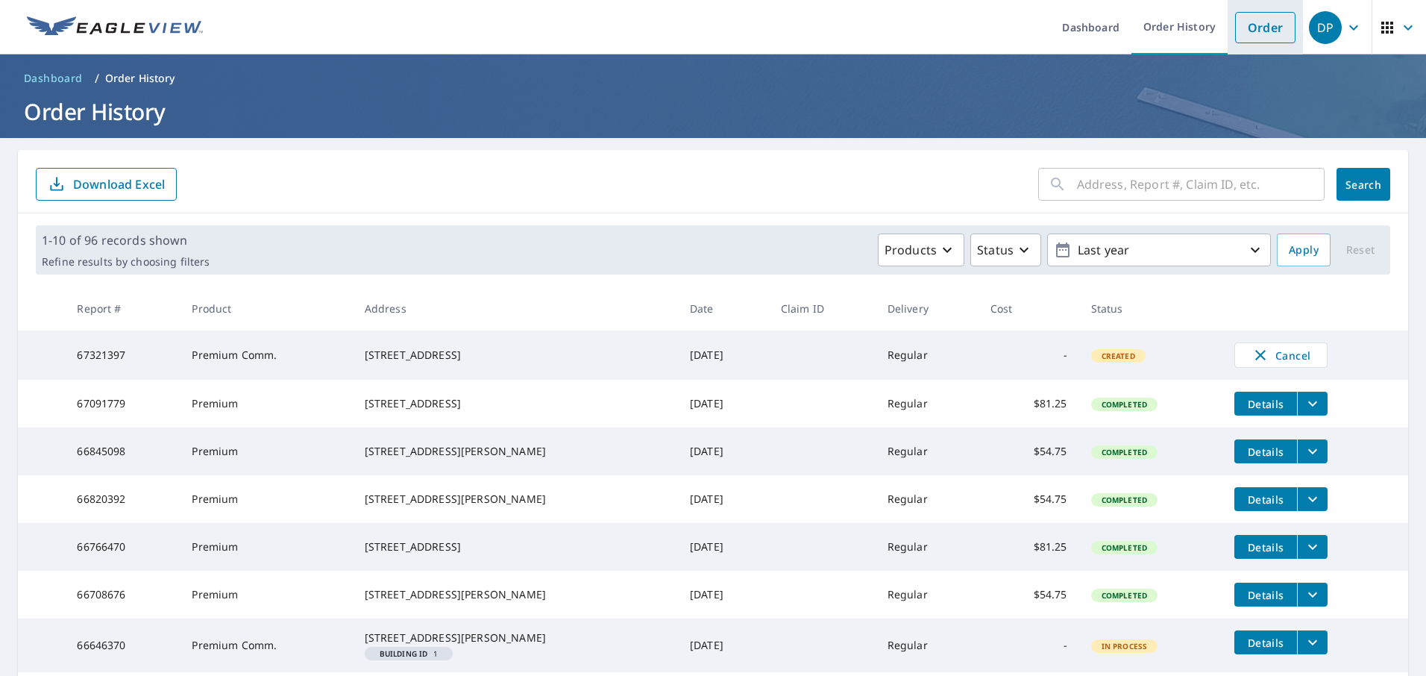
click at [1265, 26] on link "Order" at bounding box center [1265, 27] width 60 height 31
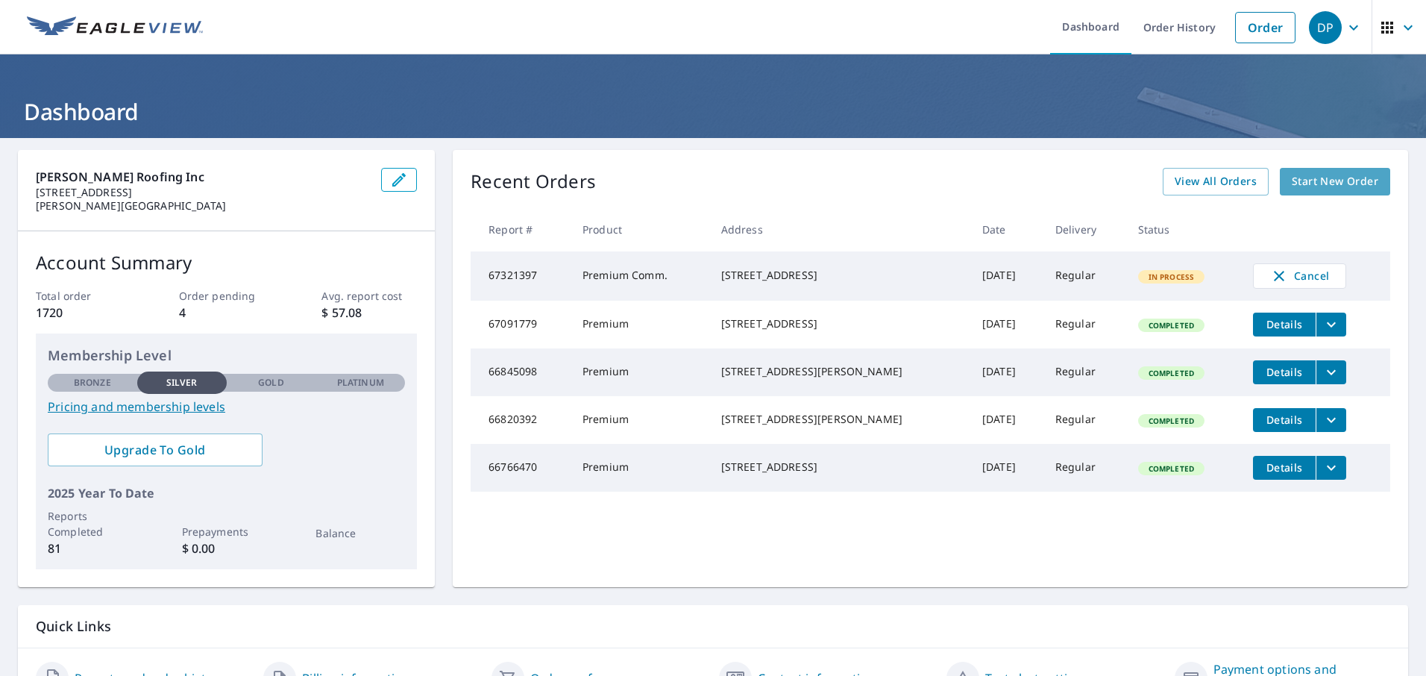
click at [1310, 183] on span "Start New Order" at bounding box center [1334, 181] width 86 height 19
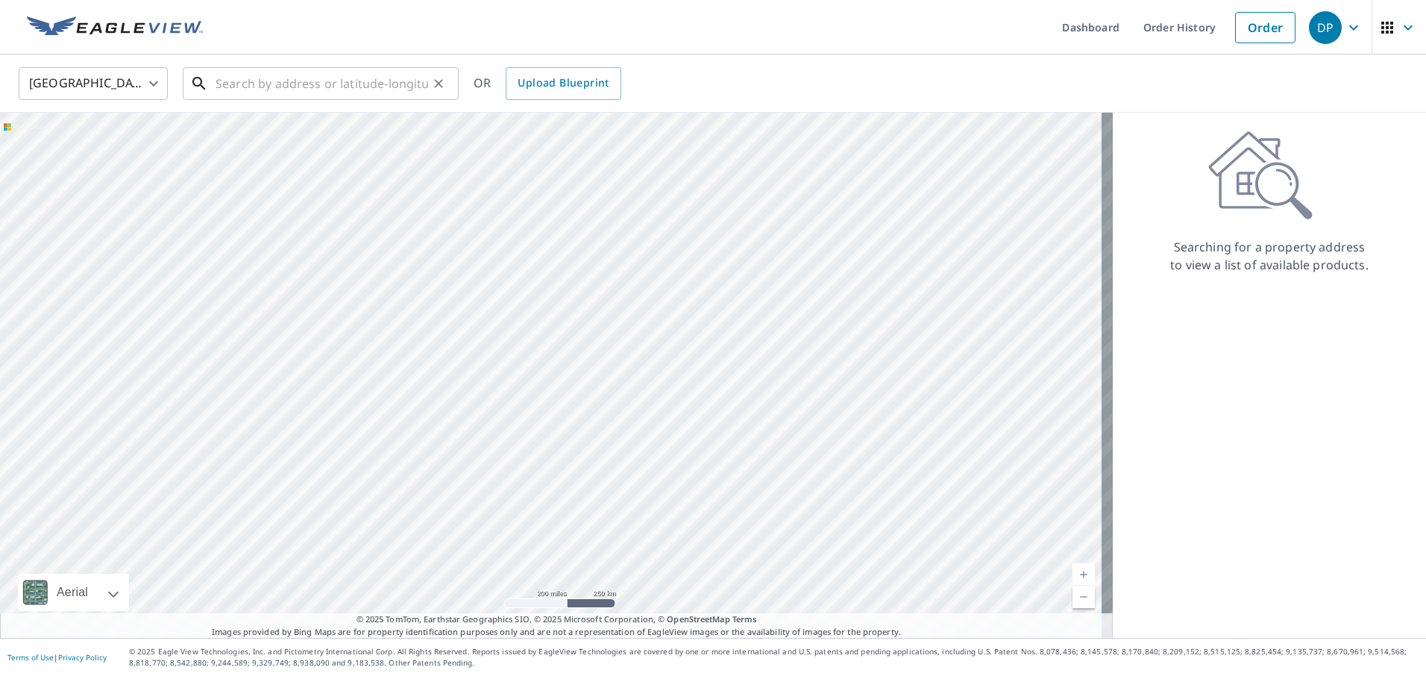
click at [292, 84] on input "text" at bounding box center [321, 84] width 213 height 42
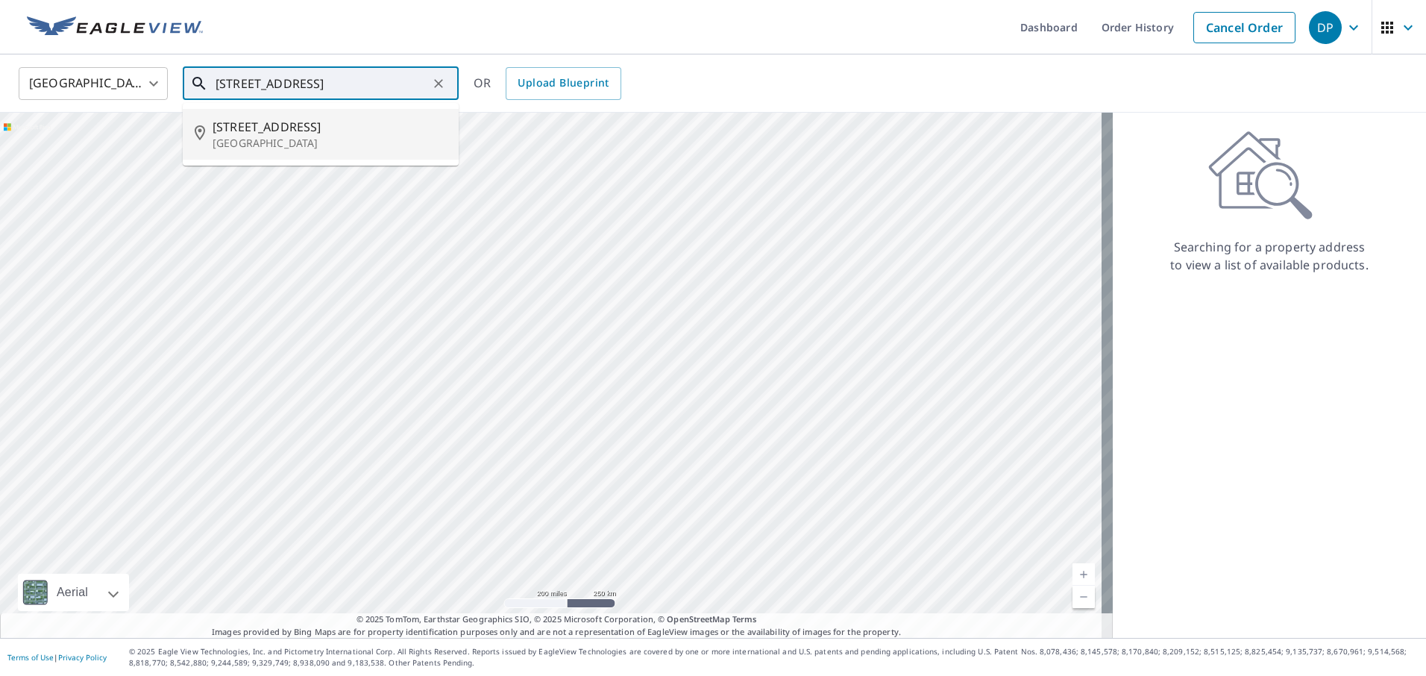
click at [289, 124] on span "[STREET_ADDRESS]" at bounding box center [330, 127] width 234 height 18
type input "[STREET_ADDRESS]"
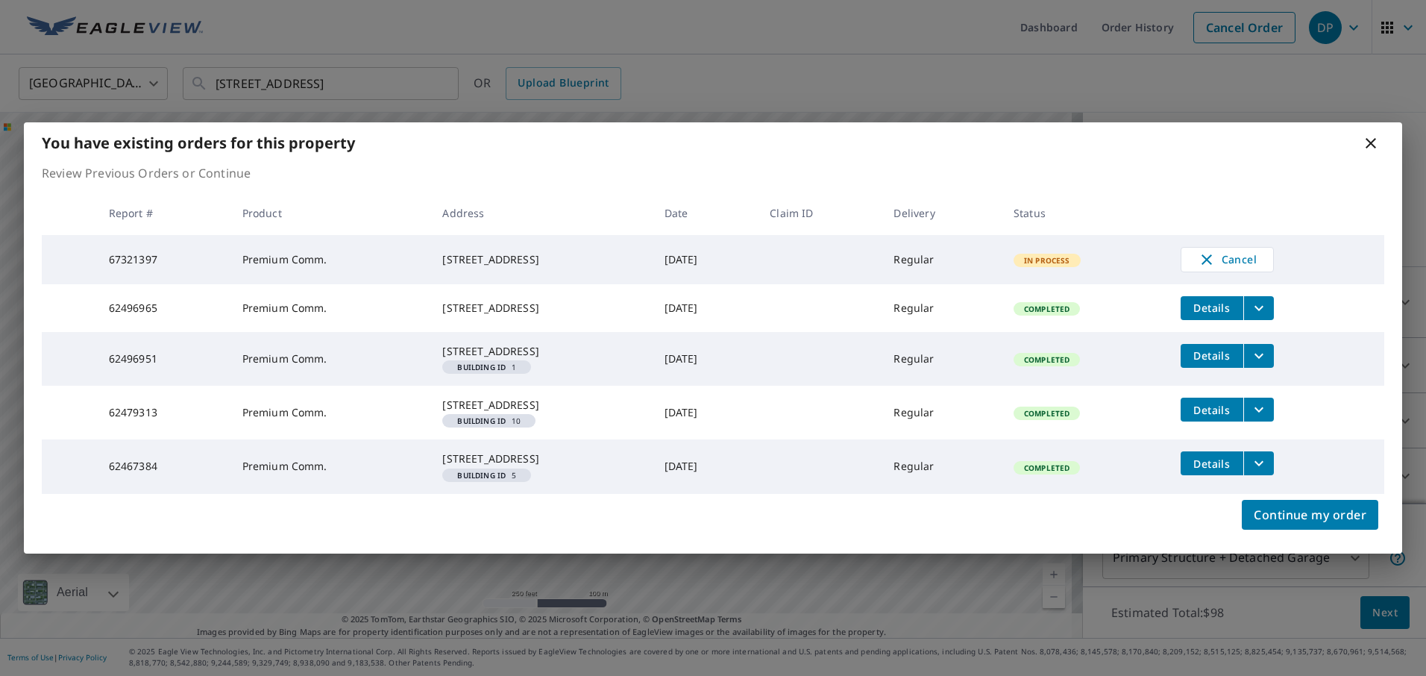
click at [1370, 138] on icon at bounding box center [1370, 143] width 10 height 10
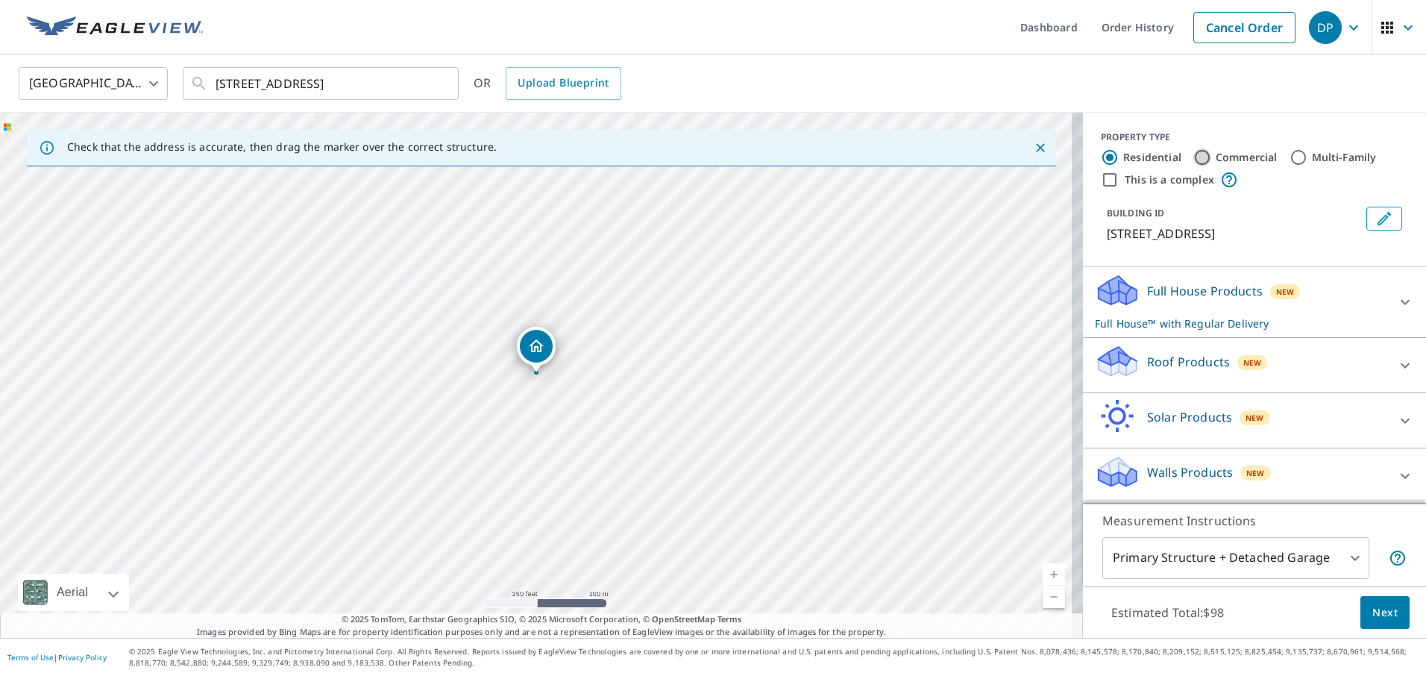
click at [1193, 156] on input "Commercial" at bounding box center [1202, 157] width 18 height 18
radio input "true"
type input "4"
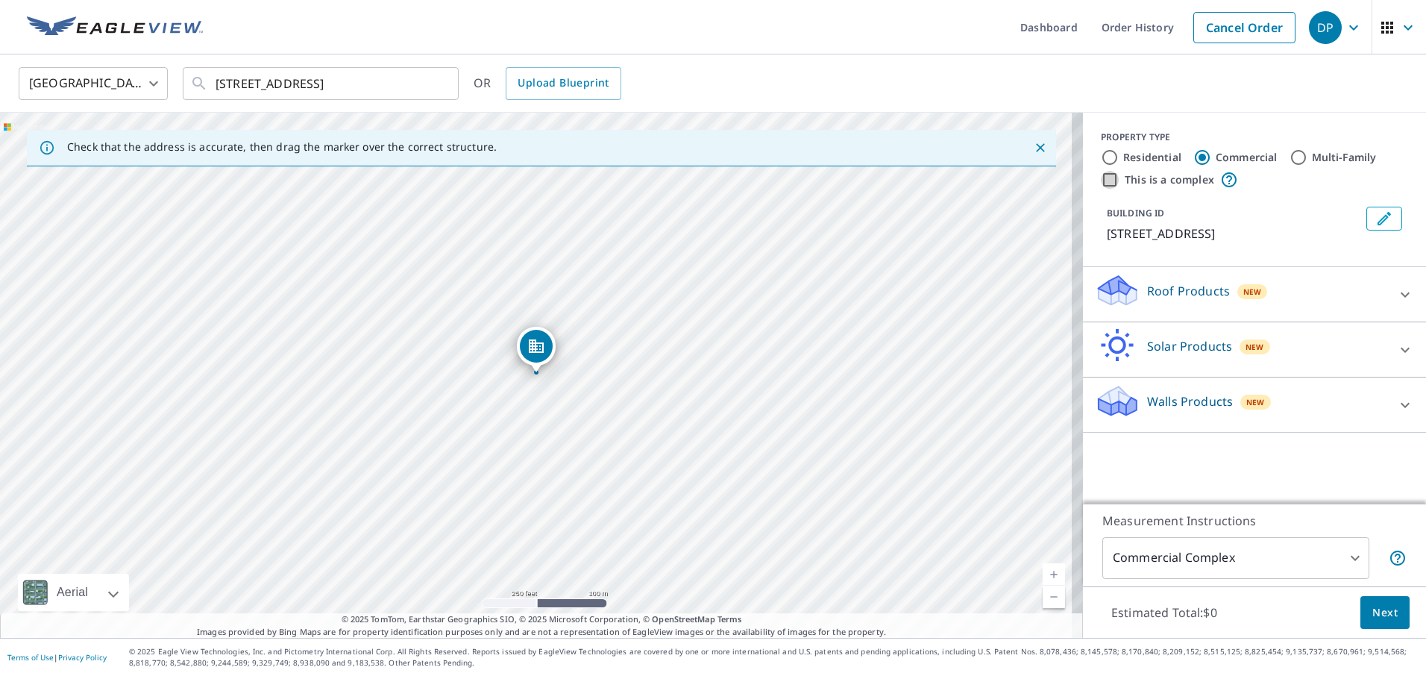
click at [1101, 178] on input "This is a complex" at bounding box center [1110, 180] width 18 height 18
checkbox input "true"
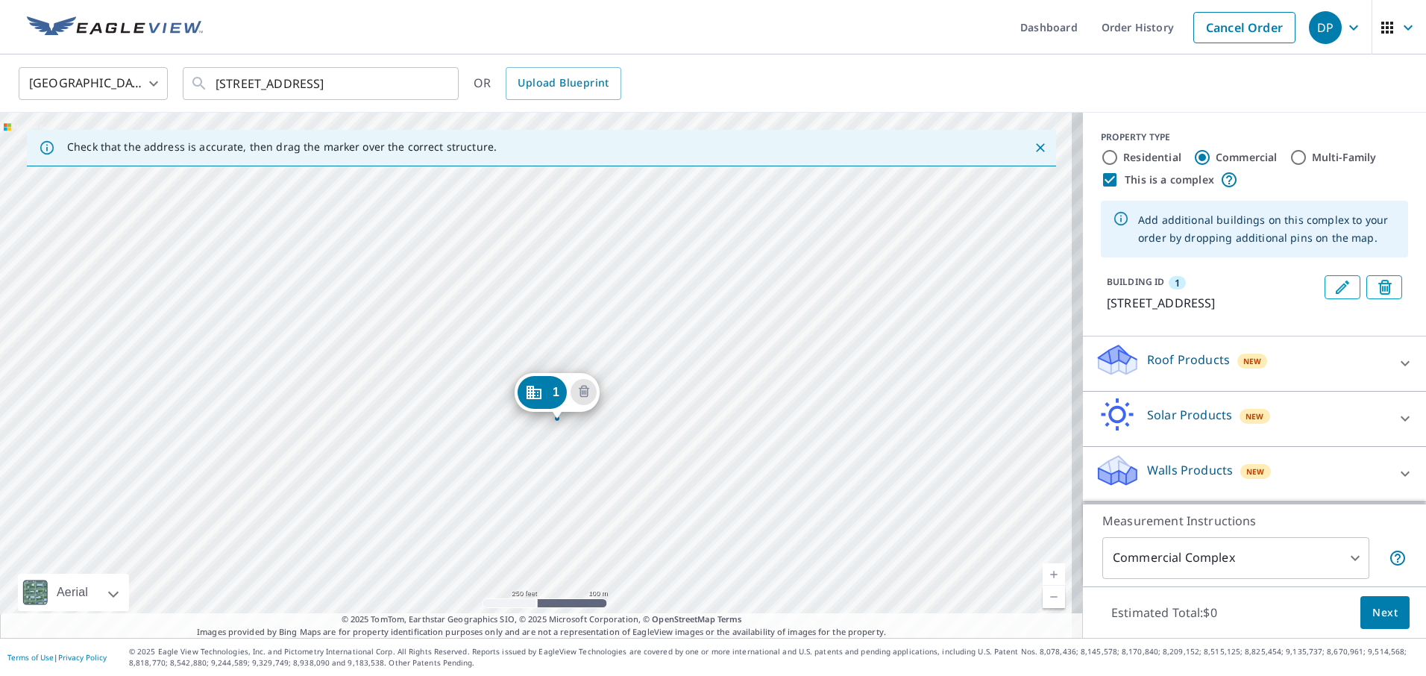
drag, startPoint x: 546, startPoint y: 350, endPoint x: 567, endPoint y: 397, distance: 50.7
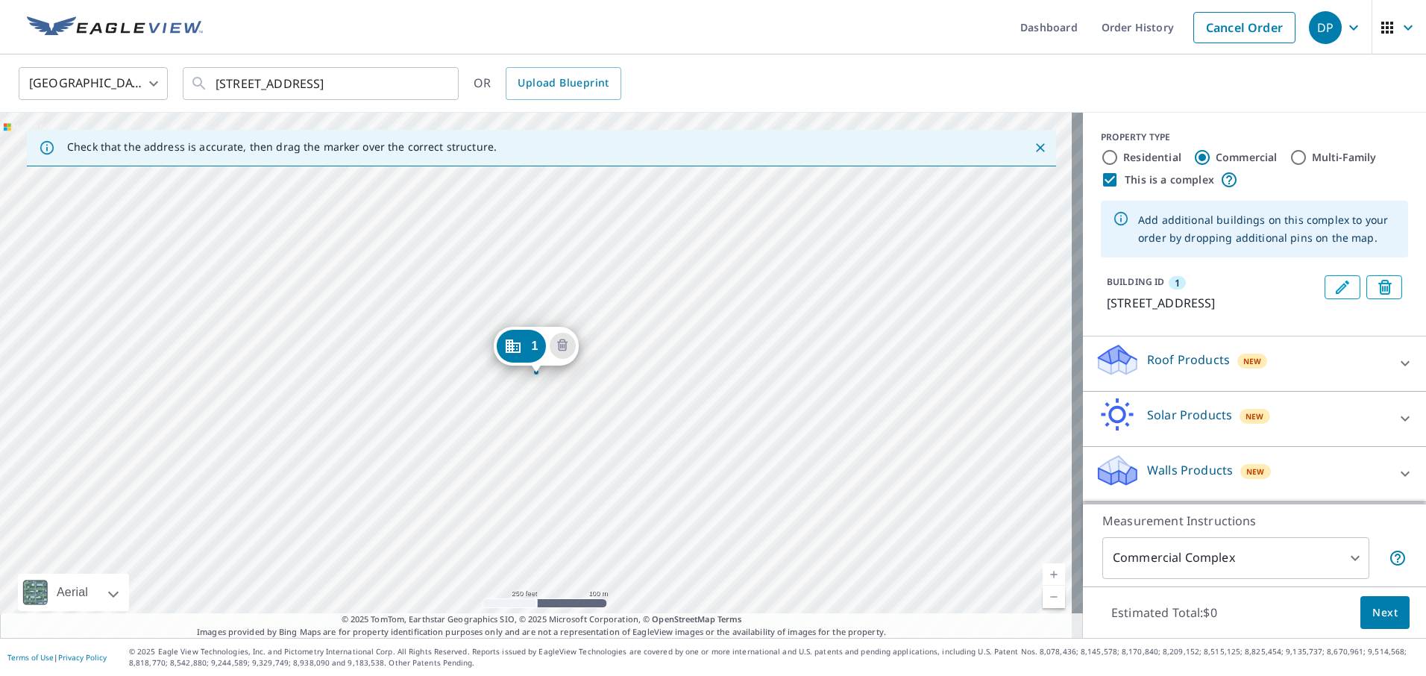
click at [556, 359] on div "1 17130 N Cleveland Ave North Fort Myers, FL 33903-2109" at bounding box center [535, 346] width 85 height 39
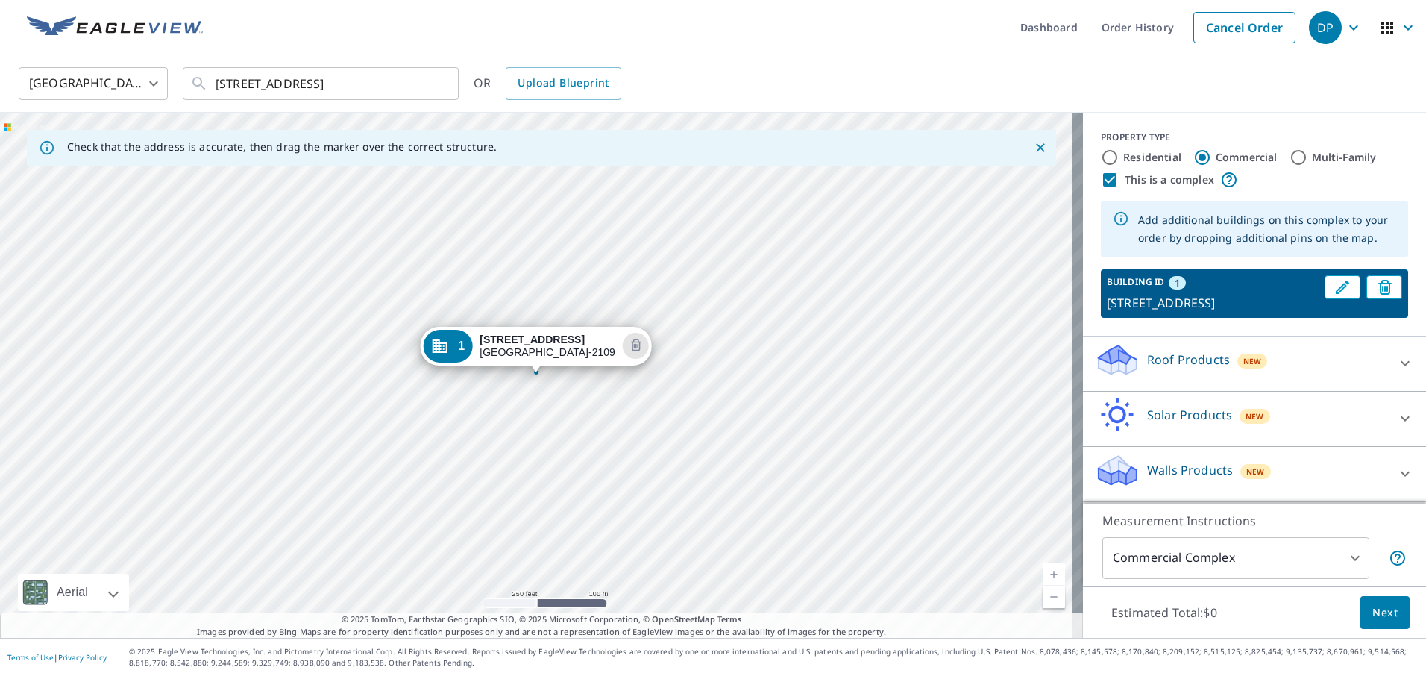
click at [566, 252] on div "1 17130 N Cleveland Ave North Fort Myers, FL 33903-2109" at bounding box center [541, 375] width 1083 height 525
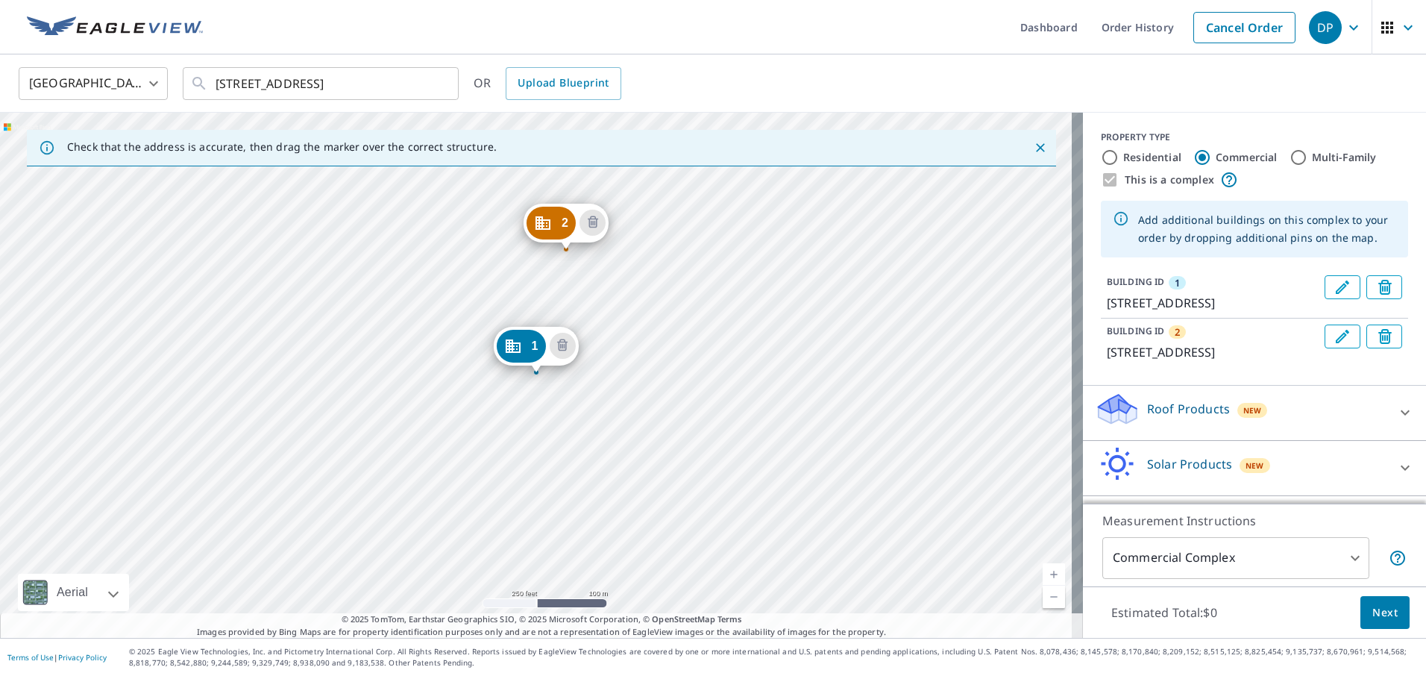
click at [490, 362] on div "2 16220 N Cleveland Ave North Fort Myers, FL 33903-2109 1 17130 N Cleveland Ave…" at bounding box center [541, 375] width 1083 height 525
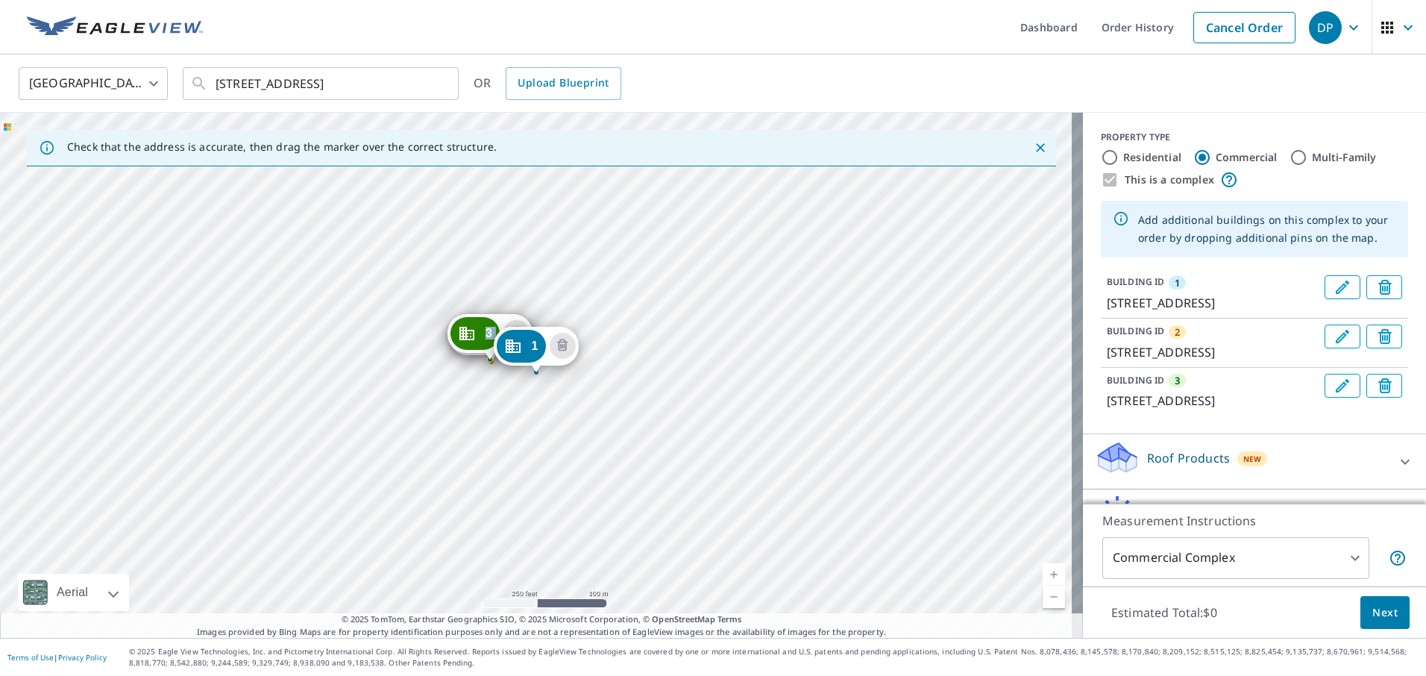
drag, startPoint x: 570, startPoint y: 222, endPoint x: 495, endPoint y: 335, distance: 135.0
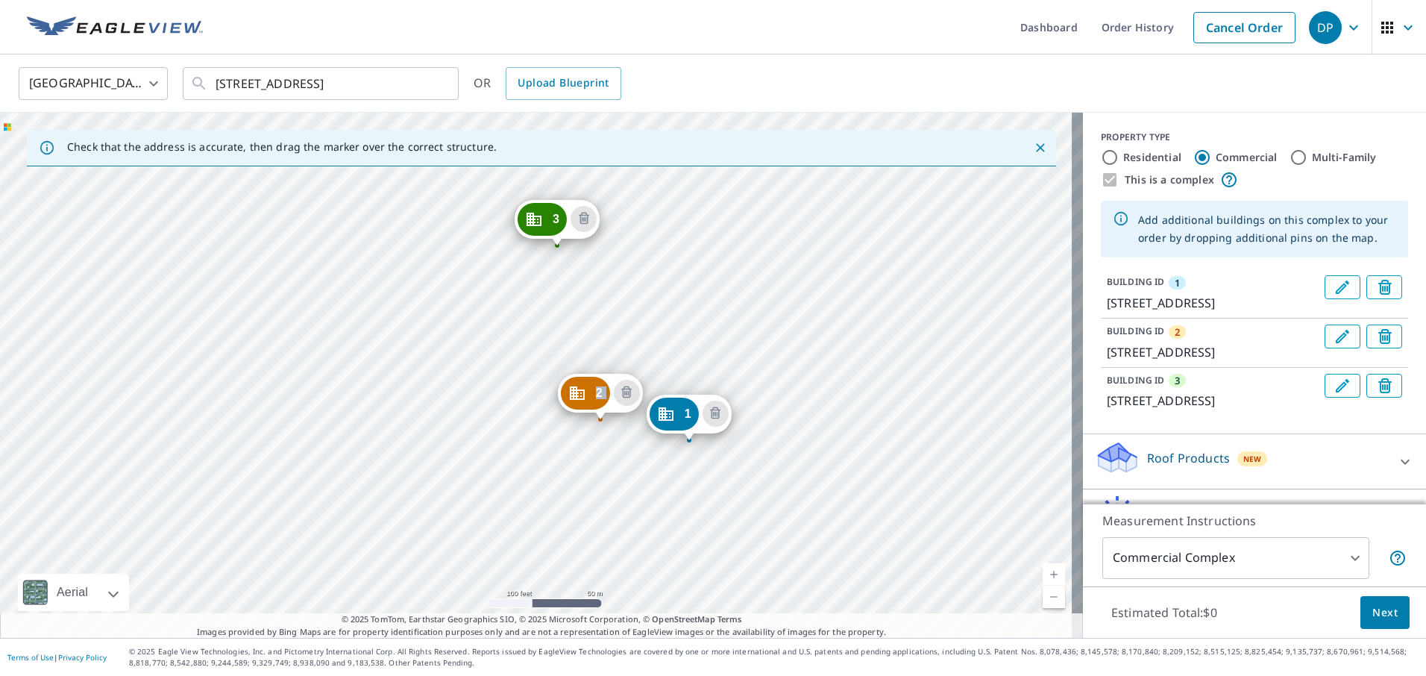
drag, startPoint x: 599, startPoint y: 417, endPoint x: 559, endPoint y: 248, distance: 174.0
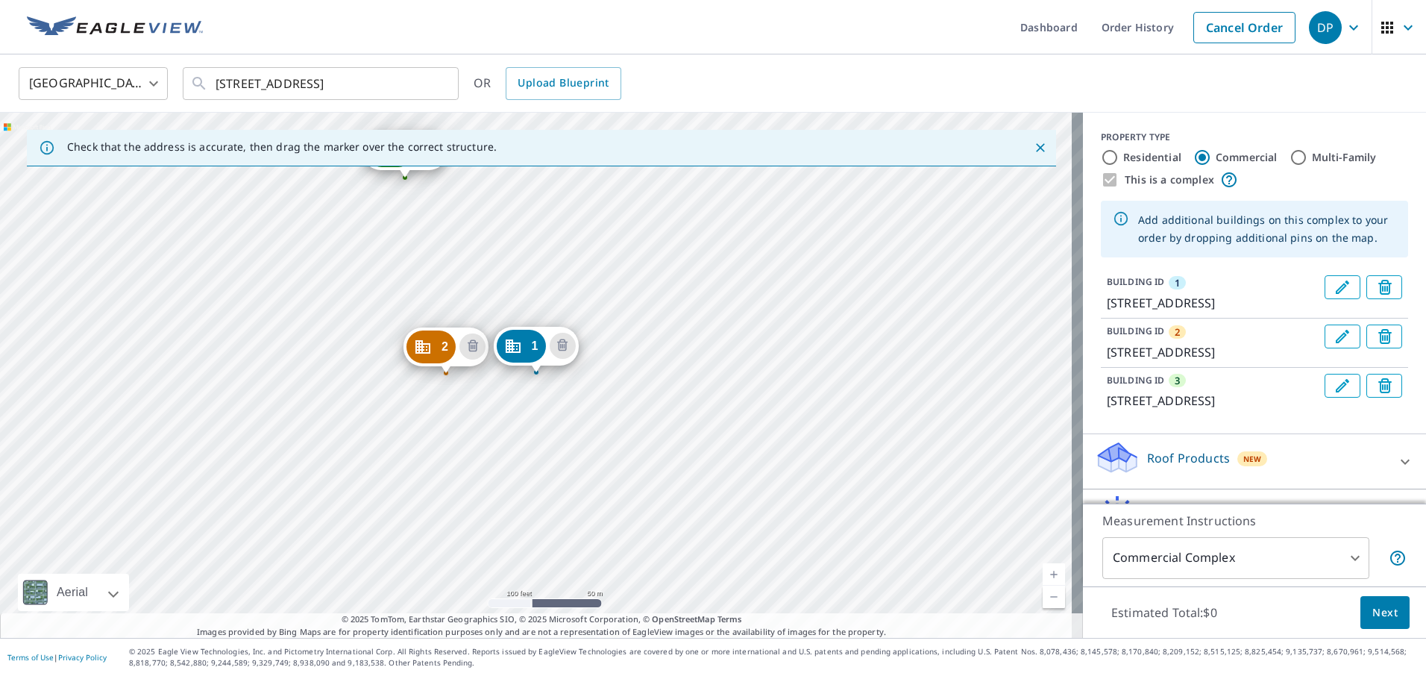
drag, startPoint x: 448, startPoint y: 350, endPoint x: 446, endPoint y: 372, distance: 21.7
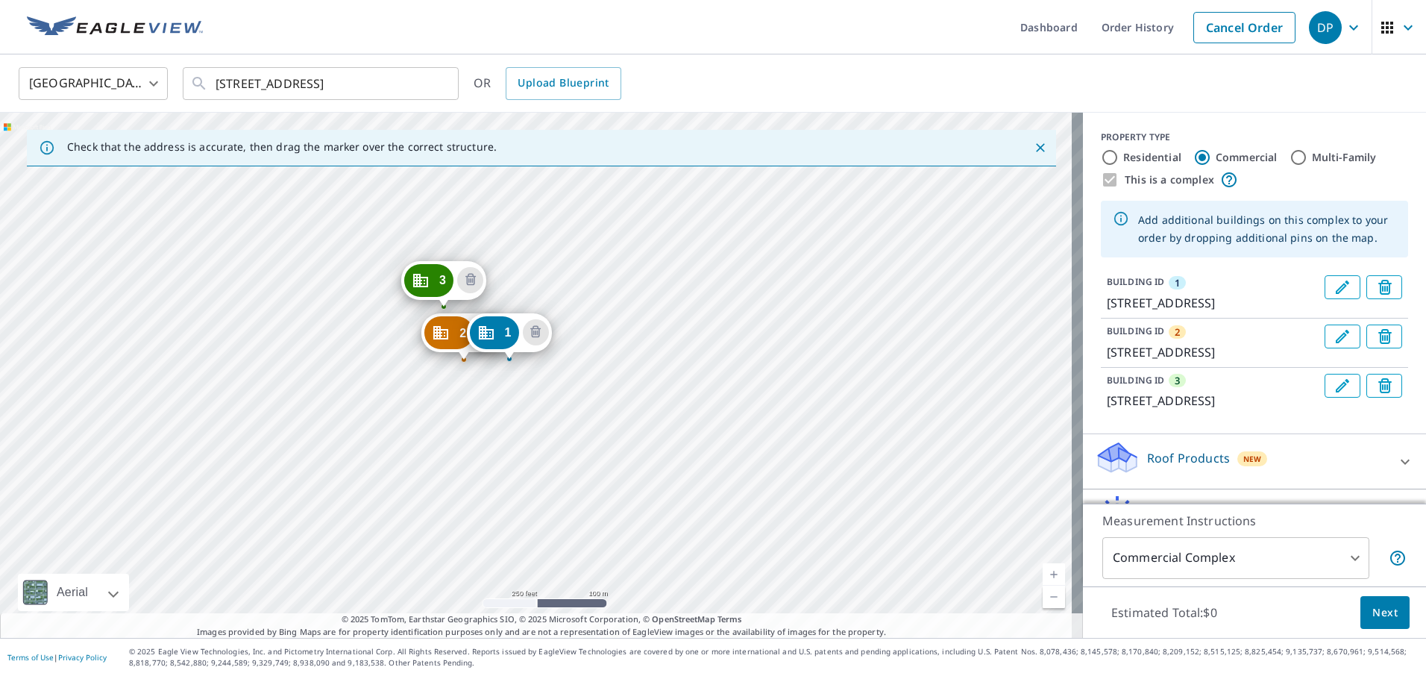
drag, startPoint x: 444, startPoint y: 245, endPoint x: 444, endPoint y: 291, distance: 46.2
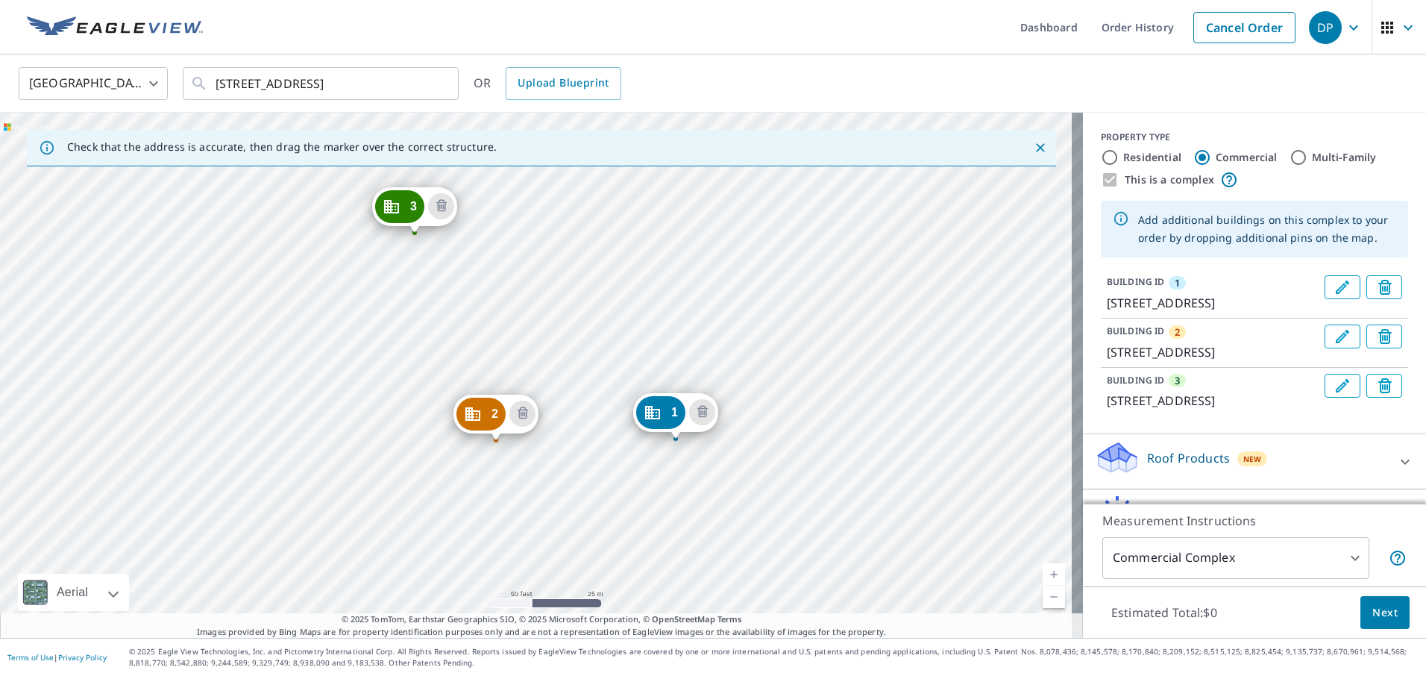
drag, startPoint x: 638, startPoint y: 379, endPoint x: 623, endPoint y: 530, distance: 152.0
click at [629, 541] on div "2 16130 N Cleveland Ave North Fort Myers, FL 33903 3 16130 N Cleveland Ave Nort…" at bounding box center [541, 375] width 1083 height 525
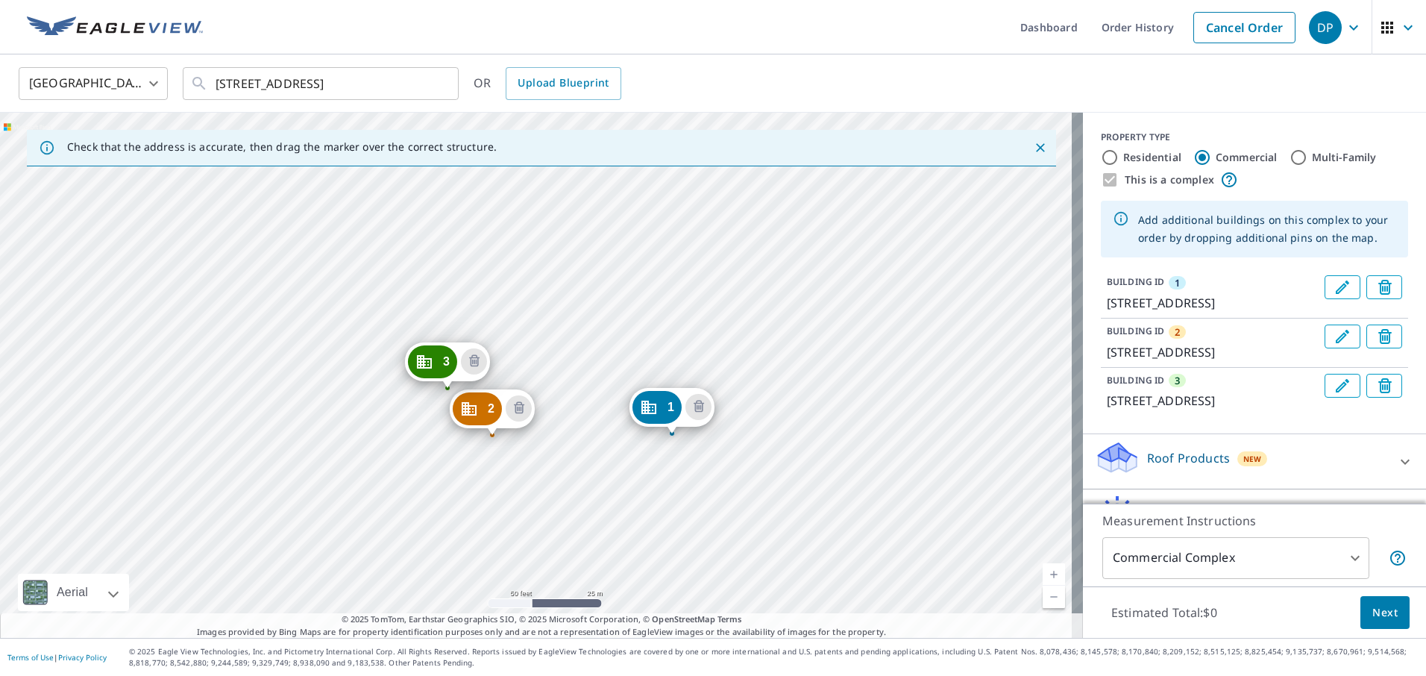
drag, startPoint x: 410, startPoint y: 212, endPoint x: 447, endPoint y: 372, distance: 164.4
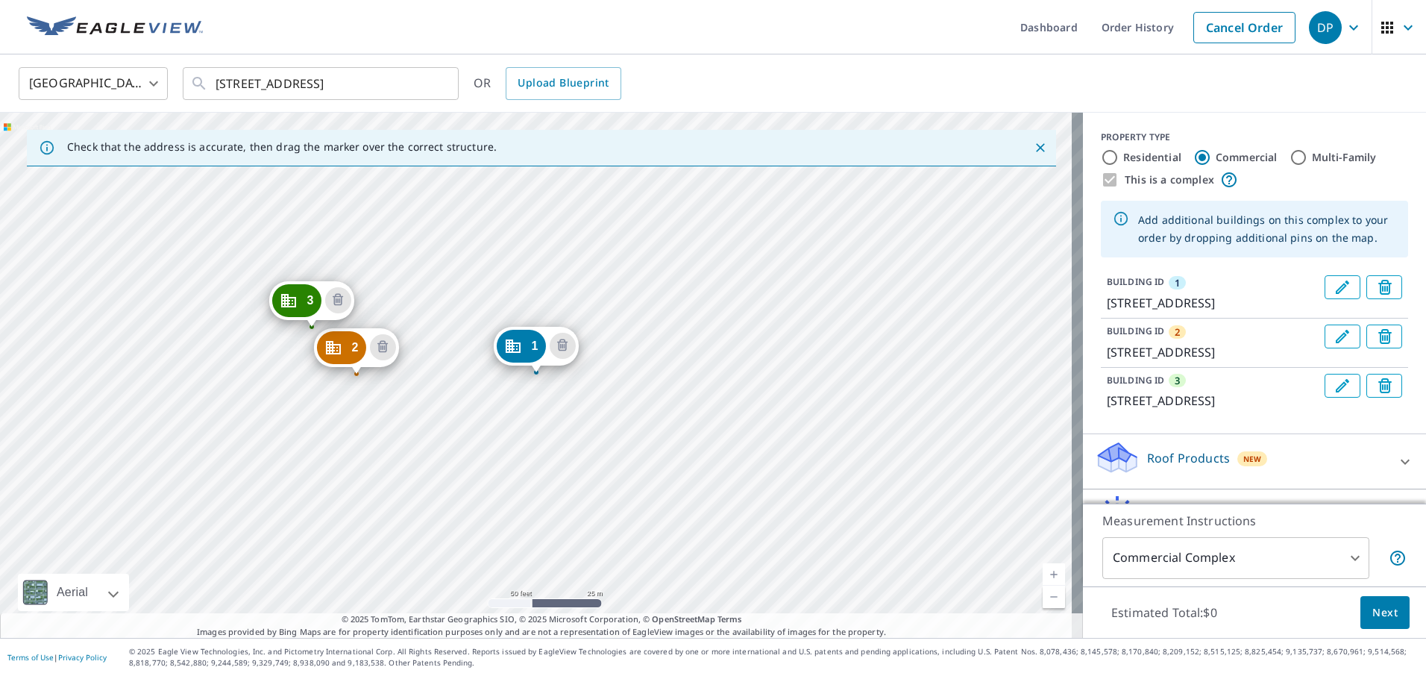
click at [372, 278] on div "2 16130 N Cleveland Ave North Fort Myers, FL 33903 3 16130 N Cleveland Ave Nort…" at bounding box center [541, 375] width 1083 height 525
click at [375, 279] on div "2 16130 N Cleveland Ave North Fort Myers, FL 33903 3 16130 N Cleveland Ave Nort…" at bounding box center [541, 375] width 1083 height 525
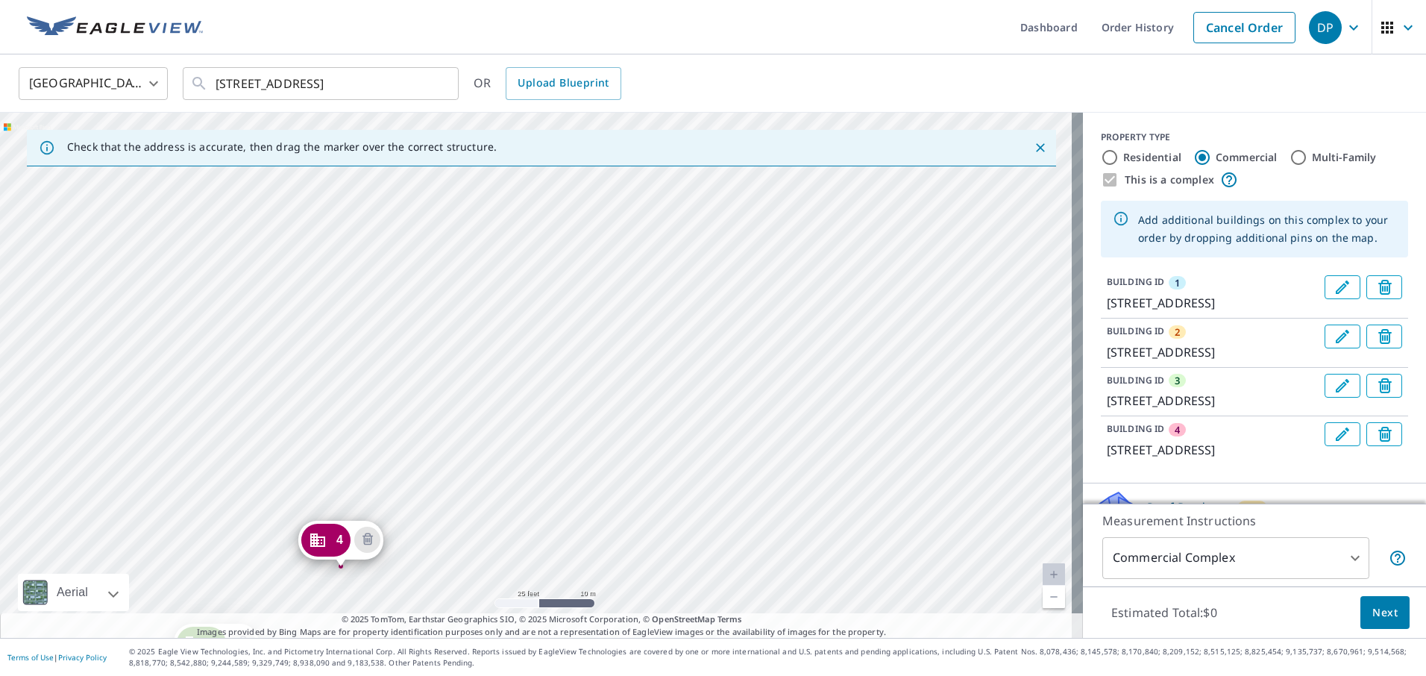
drag, startPoint x: 427, startPoint y: 240, endPoint x: 495, endPoint y: 471, distance: 240.2
click at [495, 471] on div "2 16130 N Cleveland Ave North Fort Myers, FL 33903 3 16130 N Cleveland Ave Nort…" at bounding box center [541, 375] width 1083 height 525
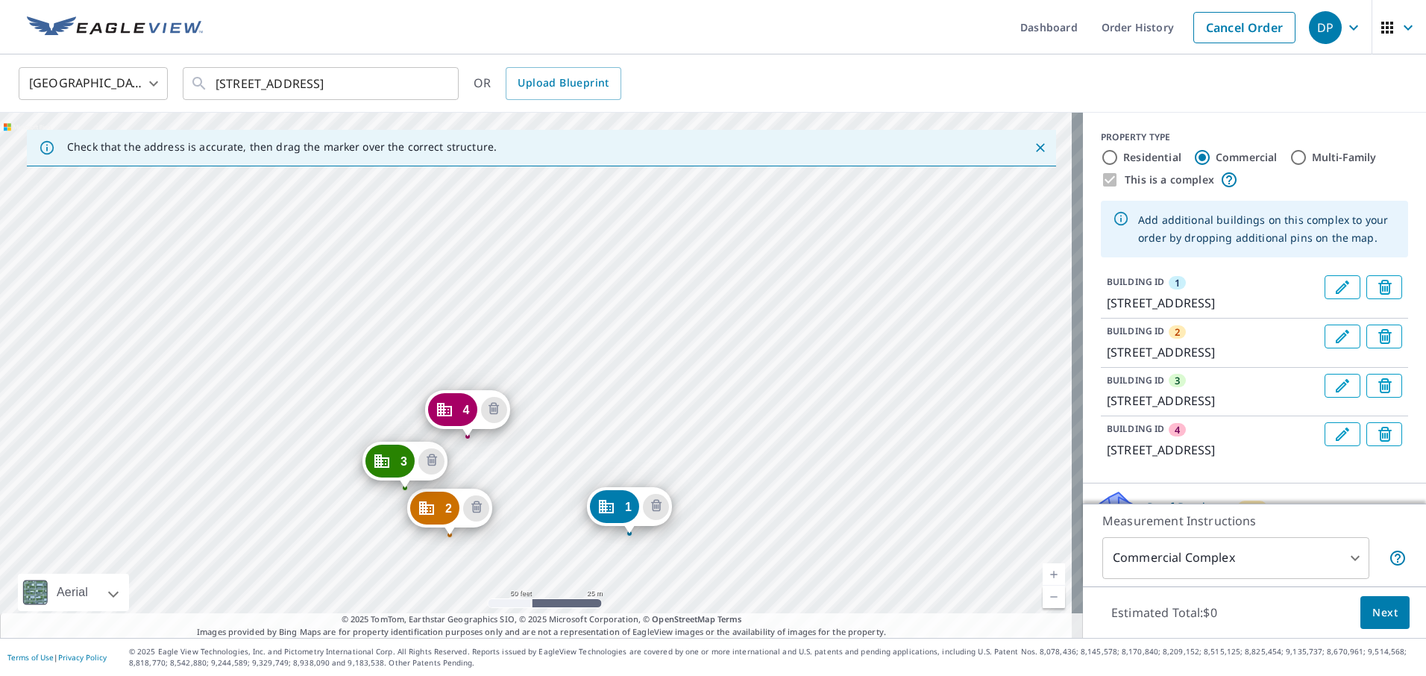
drag, startPoint x: 535, startPoint y: 507, endPoint x: 552, endPoint y: 415, distance: 93.9
click at [552, 415] on div "2 16130 N Cleveland Ave North Fort Myers, FL 33903 3 16130 N Cleveland Ave Nort…" at bounding box center [541, 375] width 1083 height 525
click at [432, 339] on div "2 16130 N Cleveland Ave North Fort Myers, FL 33903 3 16130 N Cleveland Ave Nort…" at bounding box center [541, 375] width 1083 height 525
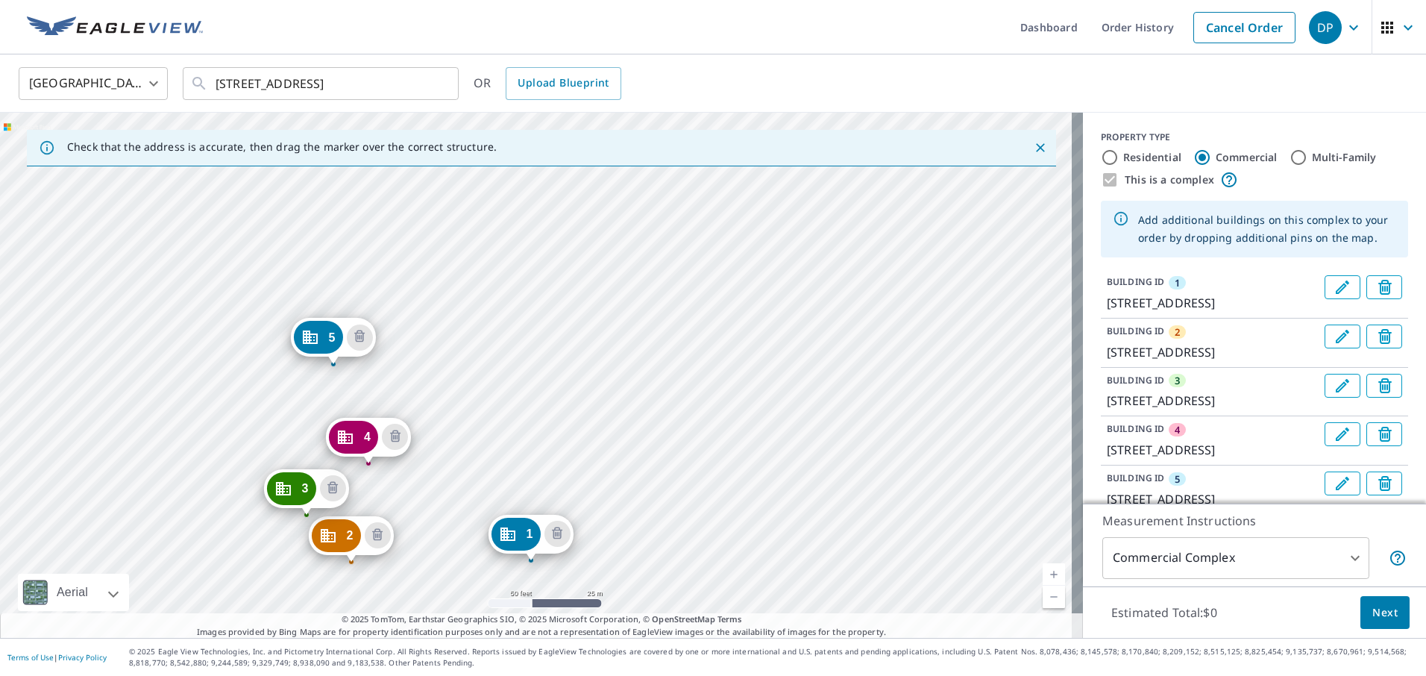
drag, startPoint x: 451, startPoint y: 444, endPoint x: 444, endPoint y: 556, distance: 112.8
click at [447, 582] on div "2 16130 N Cleveland Ave North Fort Myers, FL 33903 3 16130 N Cleveland Ave Nort…" at bounding box center [541, 375] width 1083 height 525
click at [379, 310] on div "2 16130 N Cleveland Ave North Fort Myers, FL 33903 3 16130 N Cleveland Ave Nort…" at bounding box center [541, 375] width 1083 height 525
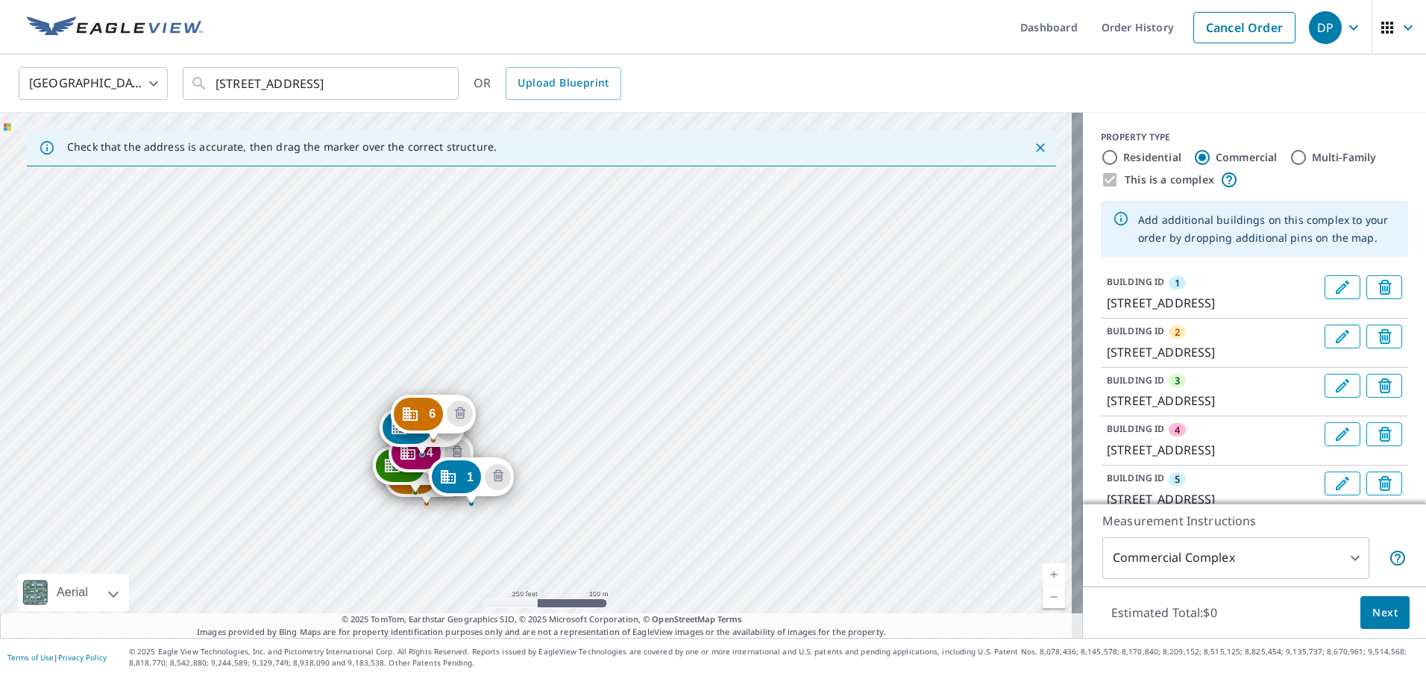
drag, startPoint x: 447, startPoint y: 402, endPoint x: 443, endPoint y: 517, distance: 115.6
click at [443, 517] on div "2 16130 N Cleveland Ave North Fort Myers, FL 33903 3 16130 N Cleveland Ave Nort…" at bounding box center [541, 375] width 1083 height 525
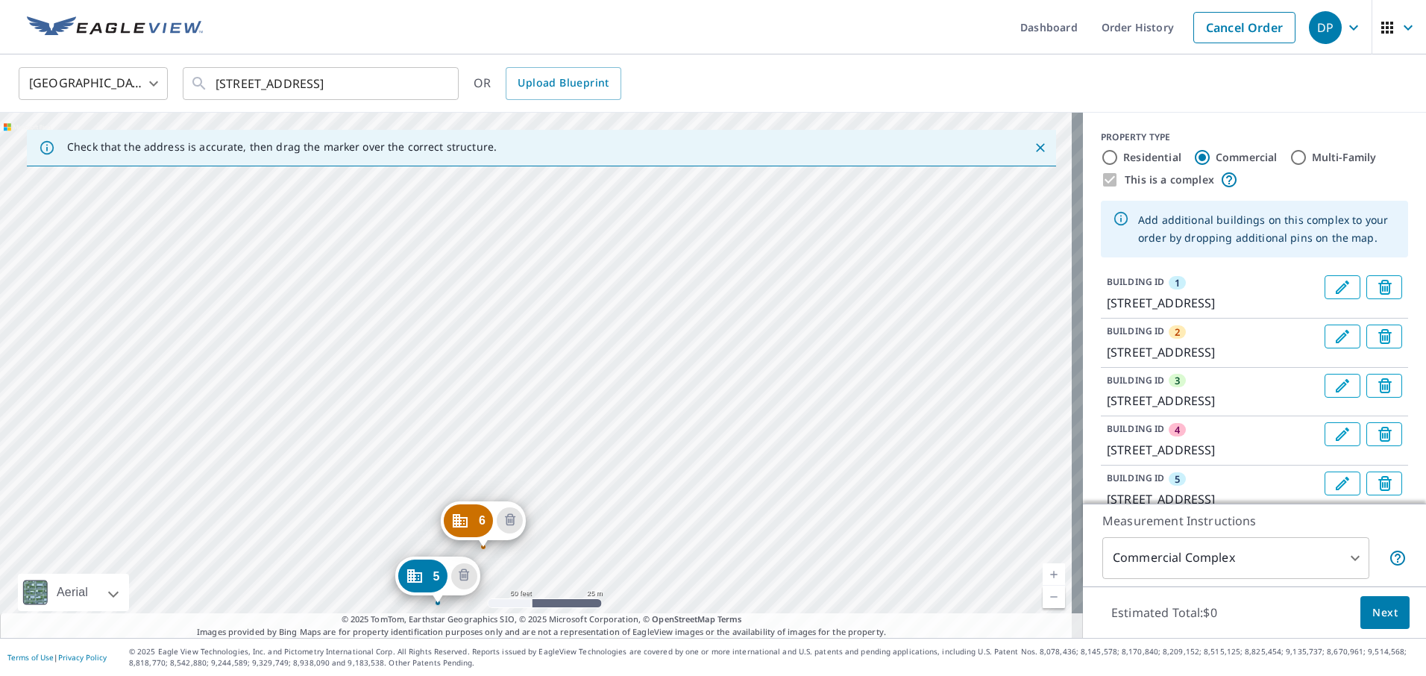
drag, startPoint x: 447, startPoint y: 502, endPoint x: 560, endPoint y: 128, distance: 390.2
click at [567, 107] on div "United States US ​ 16130 N Cleveland Ave North Fort Myers, FL 33903 ​ OR Upload…" at bounding box center [713, 345] width 1426 height 583
drag, startPoint x: 561, startPoint y: 271, endPoint x: 567, endPoint y: 120, distance: 150.7
click at [567, 120] on div "2 16130 N Cleveland Ave North Fort Myers, FL 33903 3 16130 N Cleveland Ave Nort…" at bounding box center [541, 375] width 1083 height 525
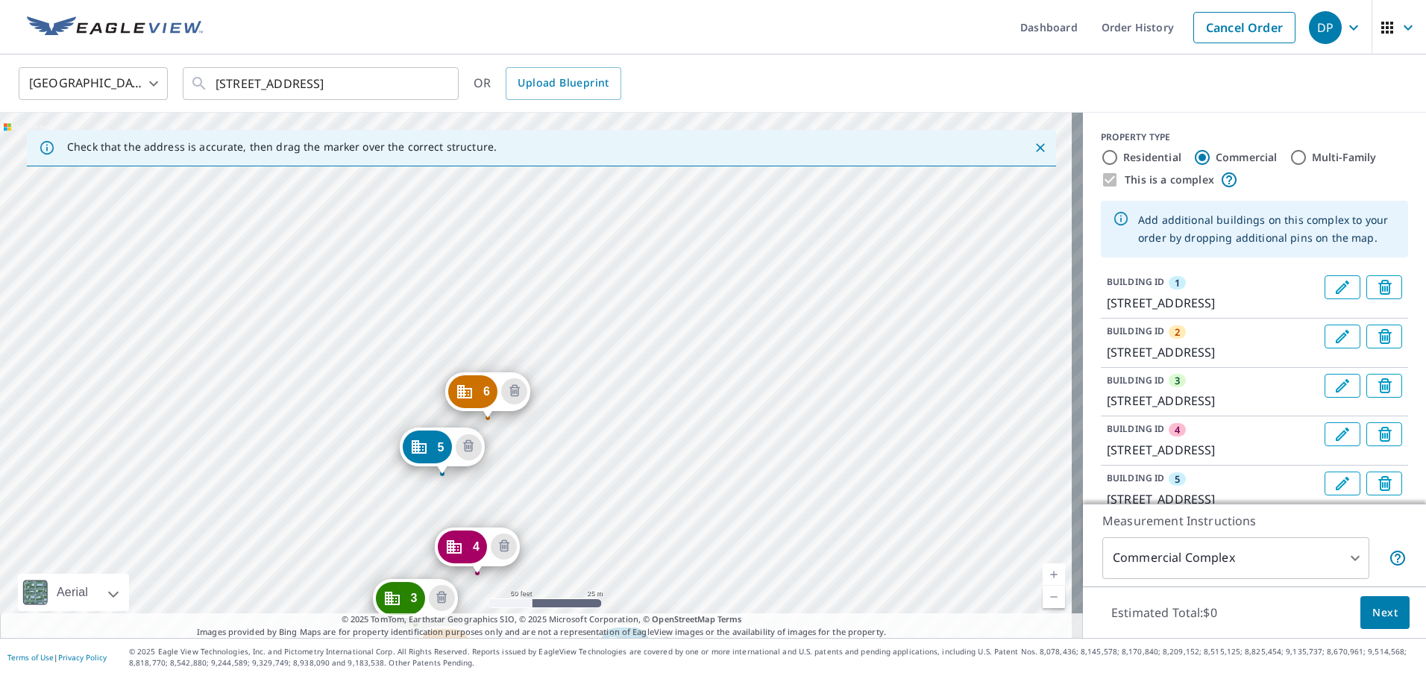
drag, startPoint x: 550, startPoint y: 308, endPoint x: 551, endPoint y: 177, distance: 130.5
click at [551, 177] on div "2 16130 N Cleveland Ave North Fort Myers, FL 33903 3 16130 N Cleveland Ave Nort…" at bounding box center [541, 375] width 1083 height 525
click at [443, 371] on div "2 16130 N Cleveland Ave North Fort Myers, FL 33903 3 16130 N Cleveland Ave Nort…" at bounding box center [541, 375] width 1083 height 525
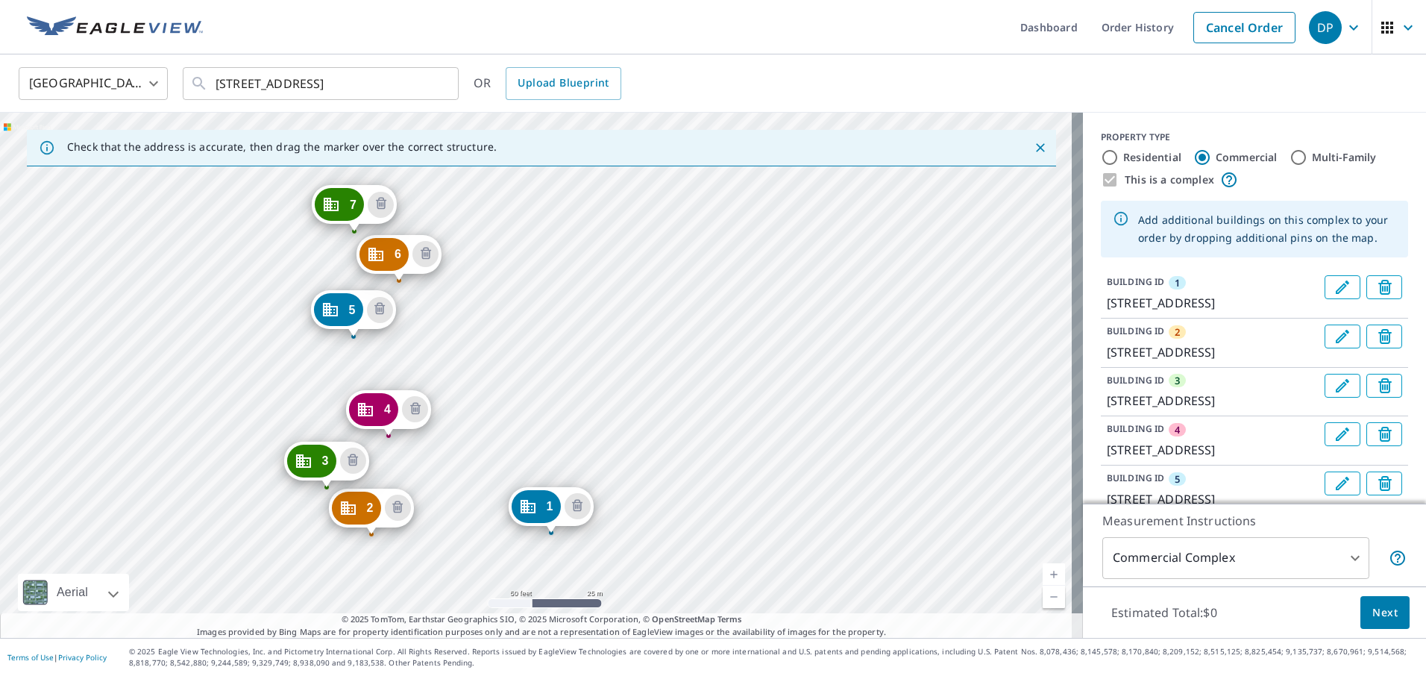
drag, startPoint x: 397, startPoint y: 418, endPoint x: 412, endPoint y: 578, distance: 161.0
click at [412, 578] on div "2 16130 N Cleveland Ave North Fort Myers, FL 33903 3 16130 N Cleveland Ave Nort…" at bounding box center [541, 375] width 1083 height 525
click at [1373, 612] on span "Next" at bounding box center [1384, 612] width 25 height 19
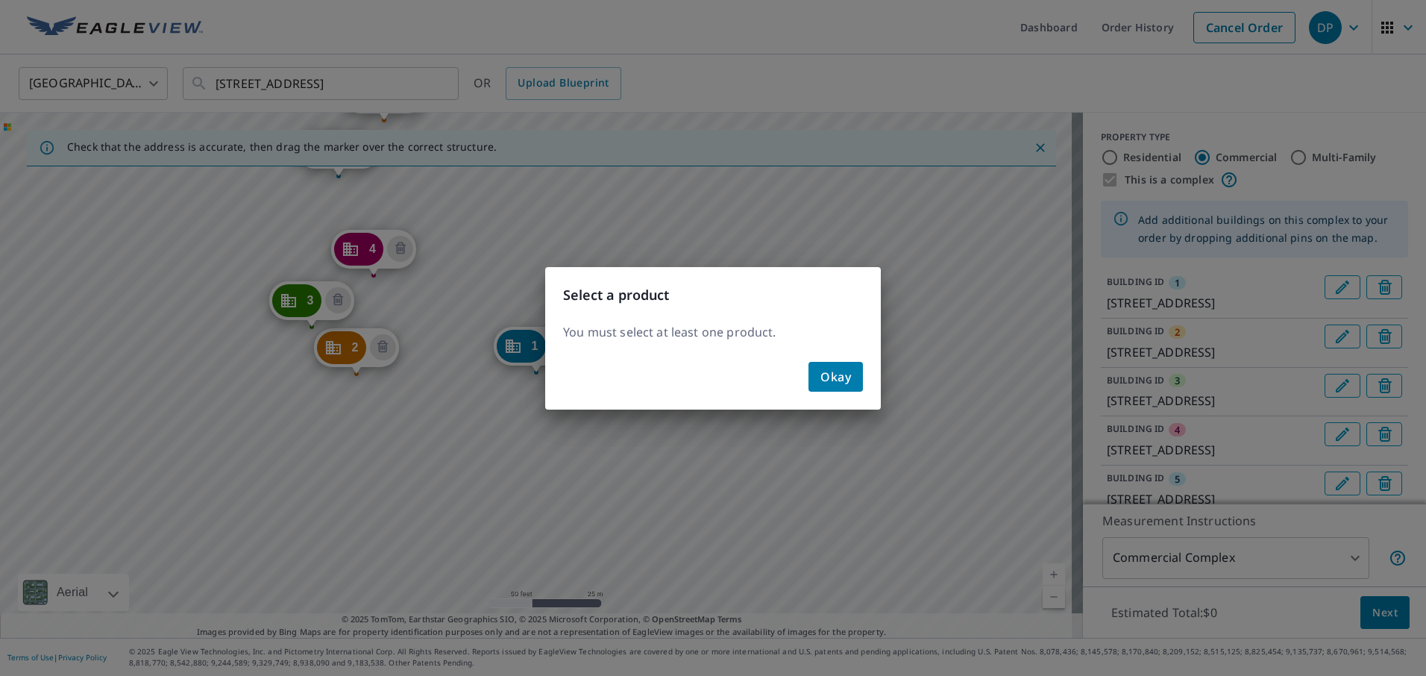
click at [824, 374] on span "Okay" at bounding box center [835, 376] width 31 height 21
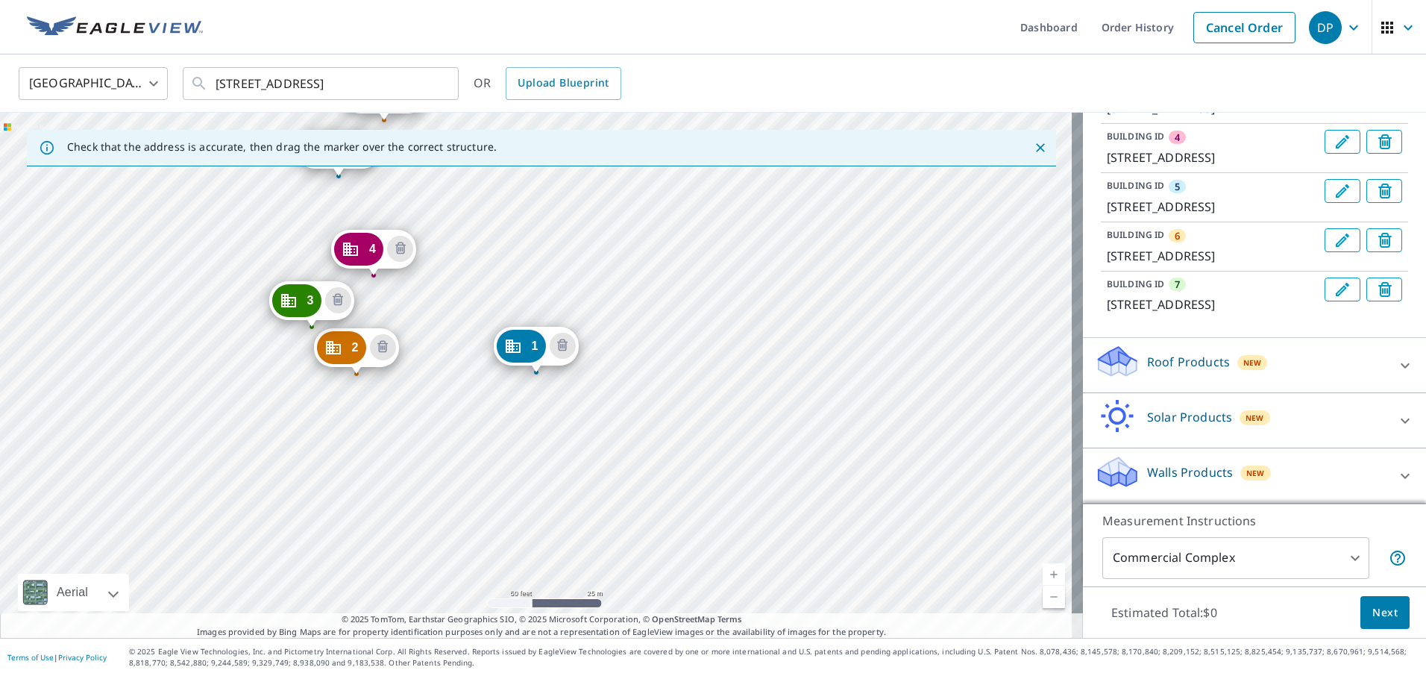
scroll to position [418, 0]
click at [1161, 367] on p "Roof Products" at bounding box center [1188, 362] width 83 height 18
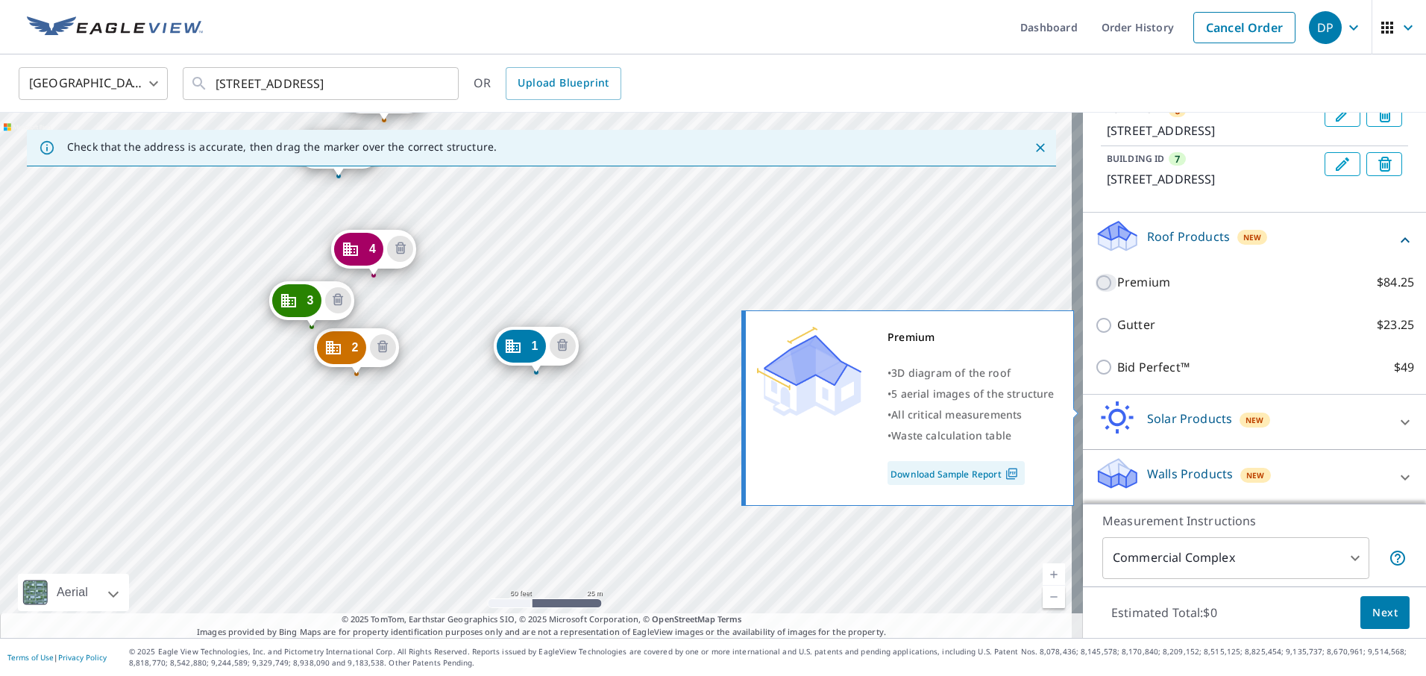
click at [1095, 292] on input "Premium $84.25" at bounding box center [1106, 283] width 22 height 18
checkbox input "true"
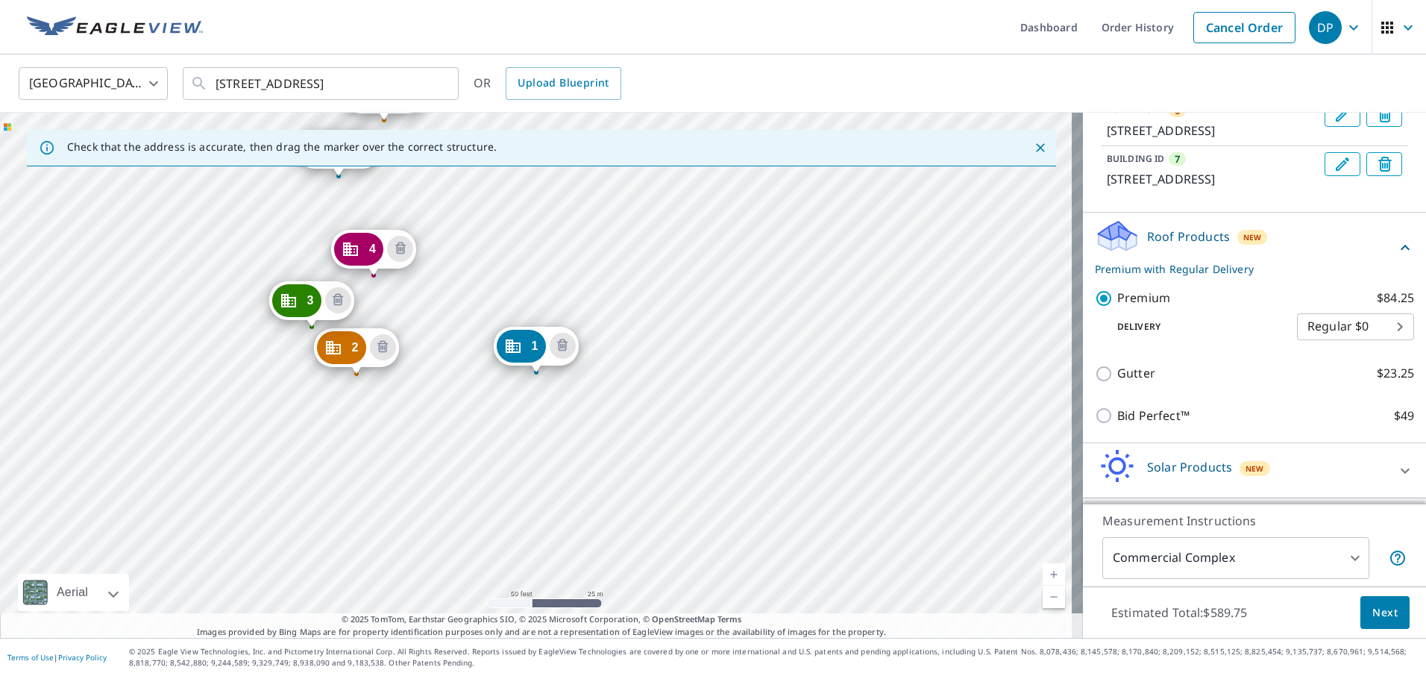
click at [1372, 604] on span "Next" at bounding box center [1384, 612] width 25 height 19
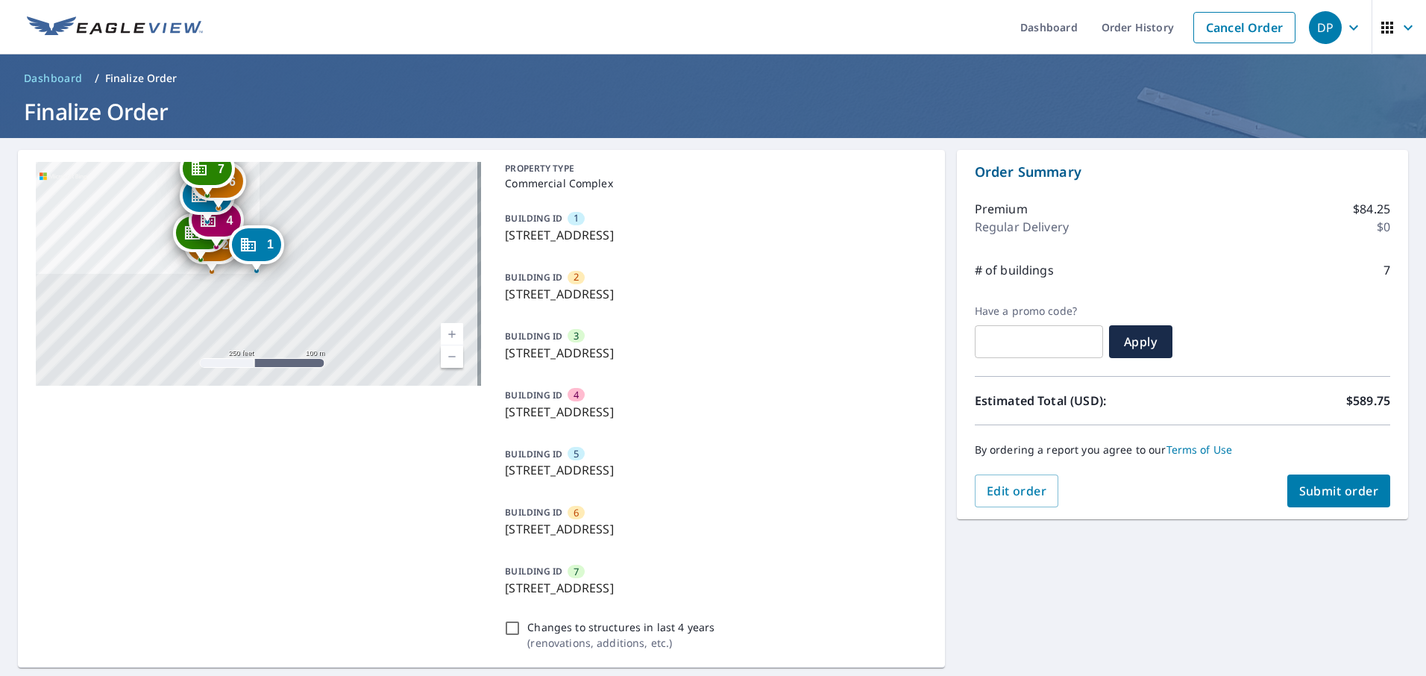
click at [1321, 488] on span "Submit order" at bounding box center [1339, 490] width 80 height 16
